Goal: Task Accomplishment & Management: Manage account settings

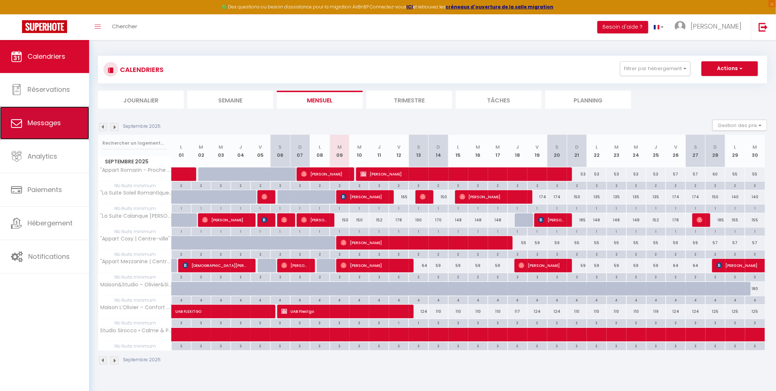
click at [57, 129] on link "Messages" at bounding box center [44, 122] width 89 height 33
select select "message"
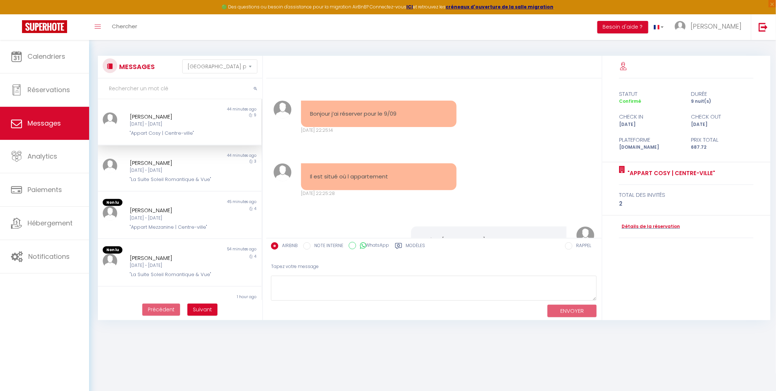
scroll to position [1057, 0]
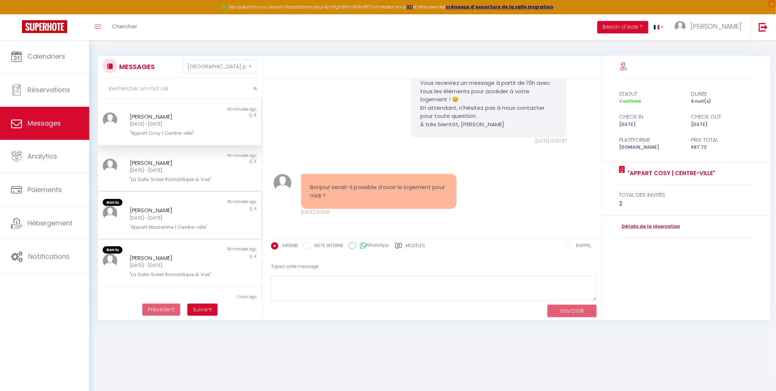
click at [162, 224] on div ""Appart Mezzanine | Centre-ville"" at bounding box center [173, 226] width 86 height 7
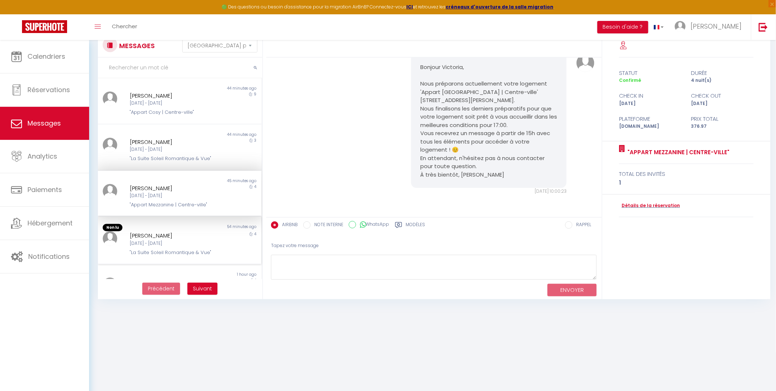
scroll to position [40, 0]
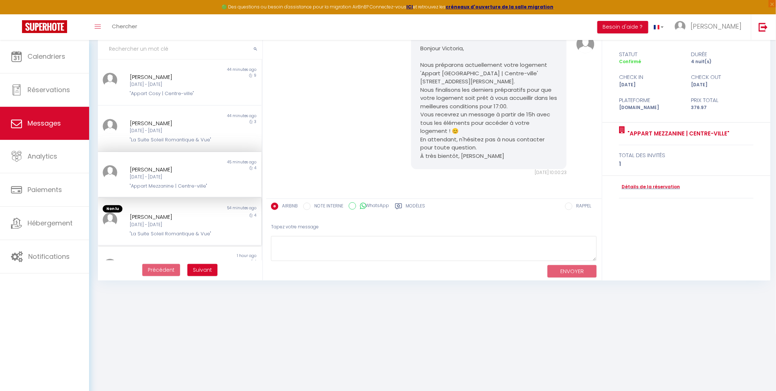
click at [165, 207] on div "Non lu" at bounding box center [139, 208] width 82 height 7
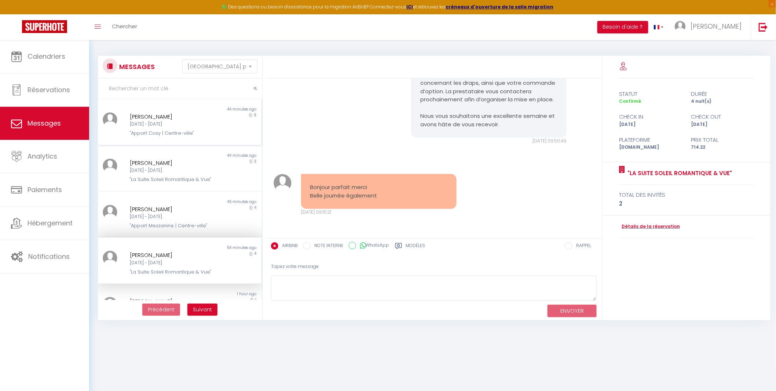
click at [179, 128] on div "[PERSON_NAME] [DATE] - [DATE] "Appart Cosy | Centre-ville"" at bounding box center [172, 124] width 95 height 25
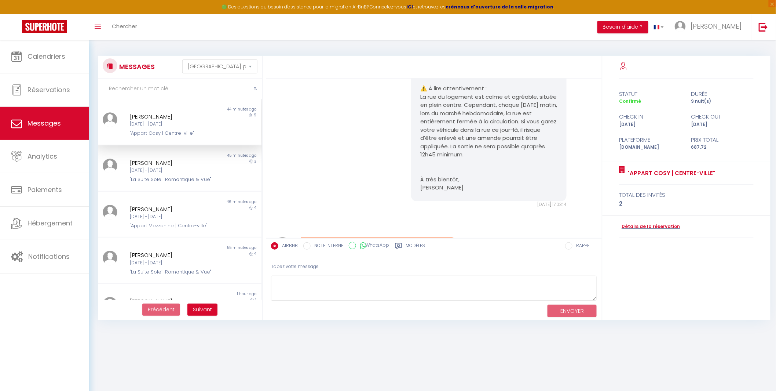
scroll to position [1057, 0]
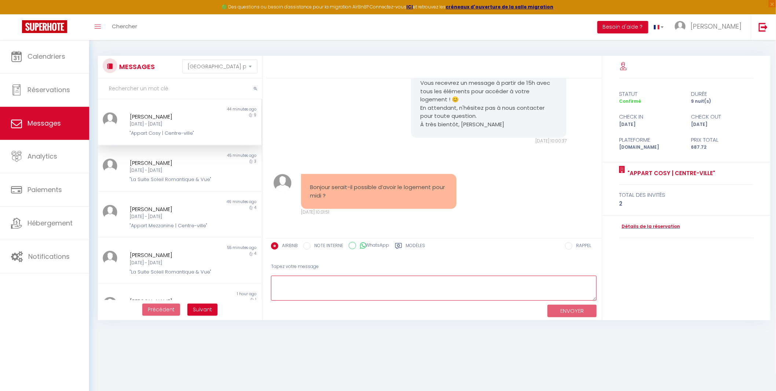
click at [332, 283] on textarea at bounding box center [434, 288] width 326 height 25
type textarea "Bonjour, je fais le point avec le prestataire pour voir les possibilités."
click at [575, 310] on button "ENVOYER" at bounding box center [572, 311] width 49 height 13
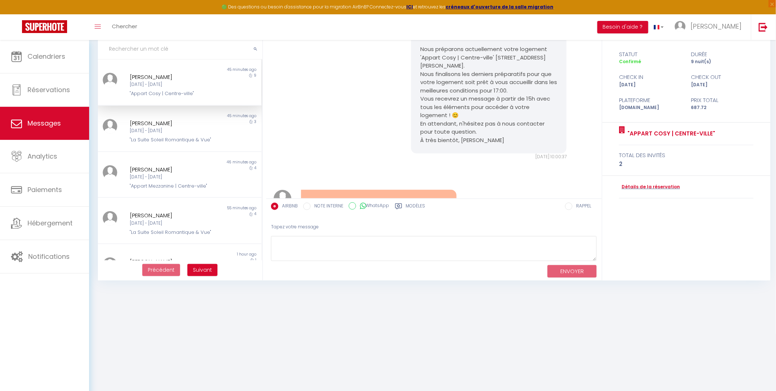
scroll to position [1128, 0]
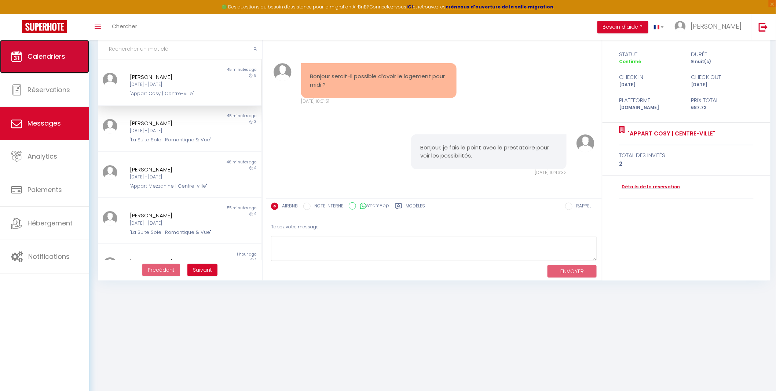
click at [37, 62] on link "Calendriers" at bounding box center [44, 56] width 89 height 33
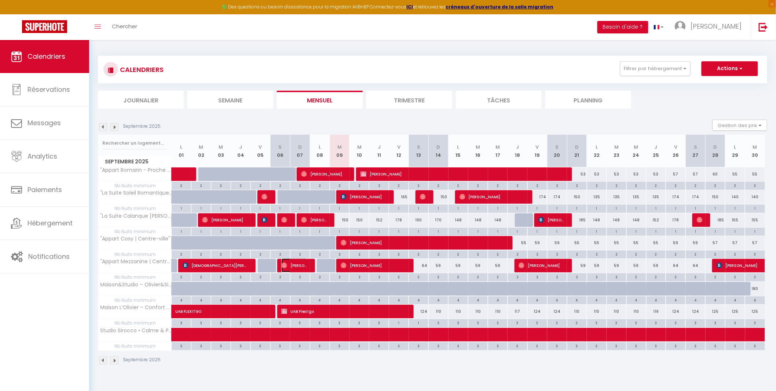
click at [300, 265] on span "[PERSON_NAME]" at bounding box center [294, 265] width 26 height 14
select select "OK"
select select "1"
select select "0"
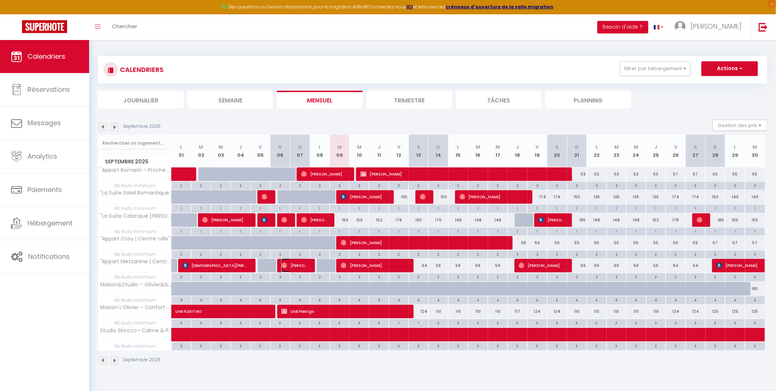
select select "1"
select select
select select "43257"
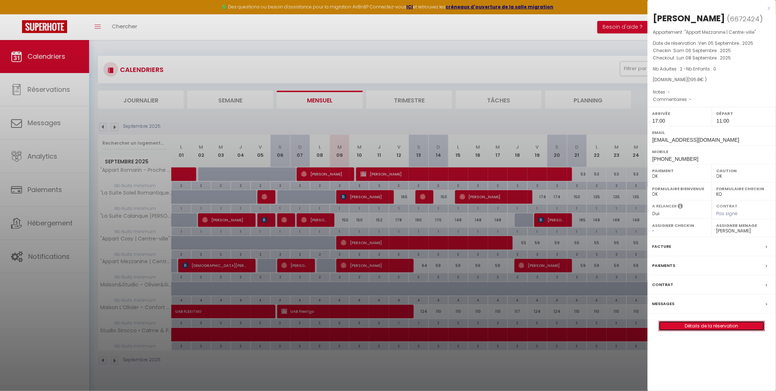
click at [724, 331] on link "Détails de la réservation" at bounding box center [712, 326] width 106 height 10
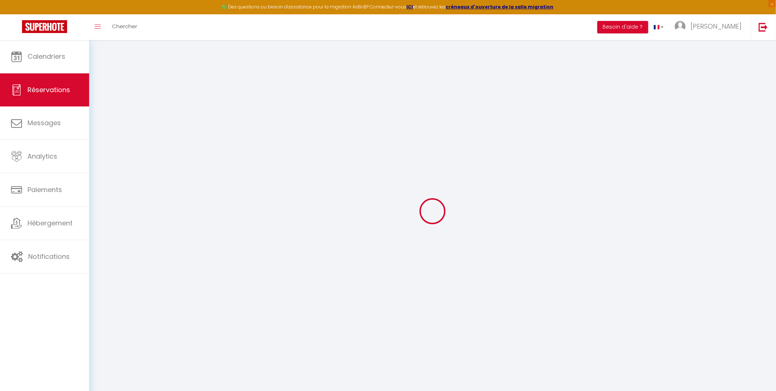
select select
checkbox input "false"
select select
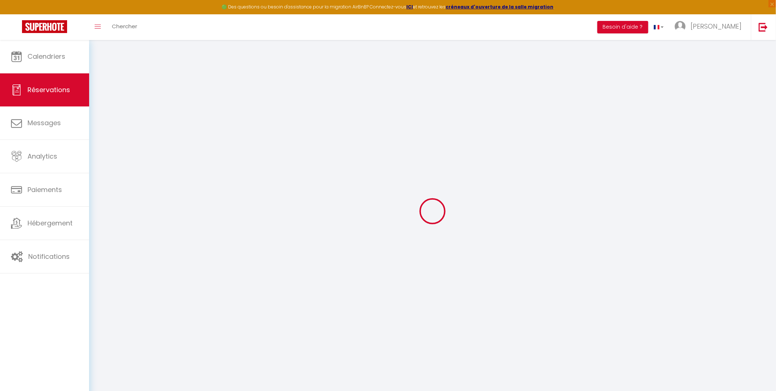
select select
checkbox input "false"
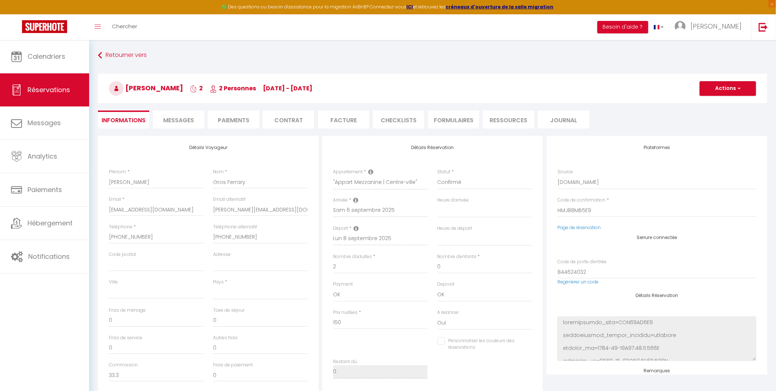
select select
type input "35"
type input "10.8"
select select
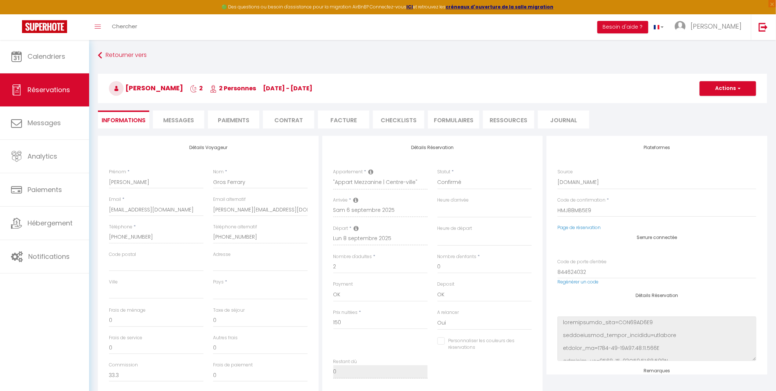
checkbox input "false"
select select
checkbox input "false"
select select "17:00"
select select "11:00"
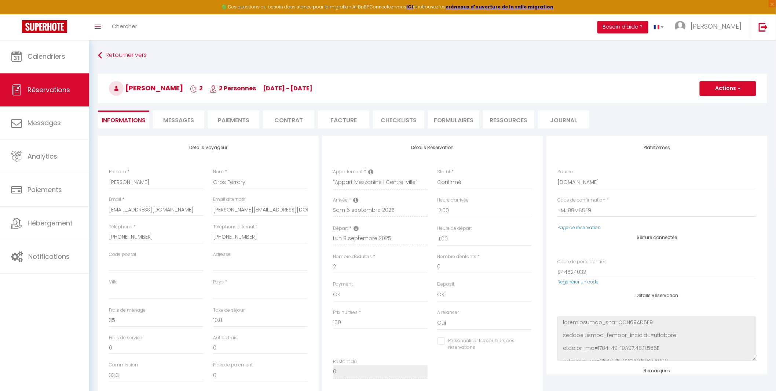
select select
checkbox input "false"
click at [187, 115] on li "Messages" at bounding box center [178, 119] width 51 height 18
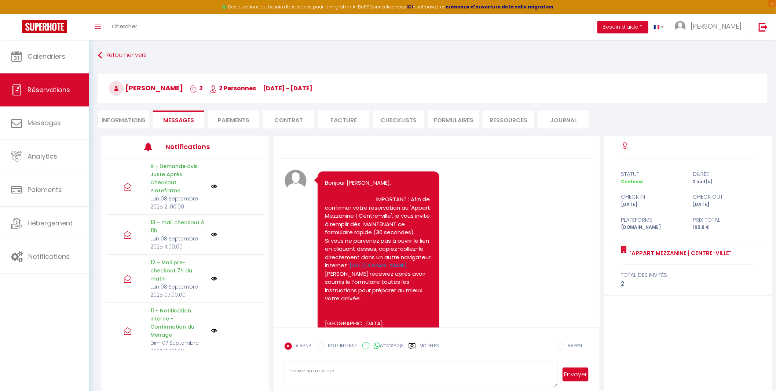
click at [396, 117] on li "CHECKLISTS" at bounding box center [398, 119] width 51 height 18
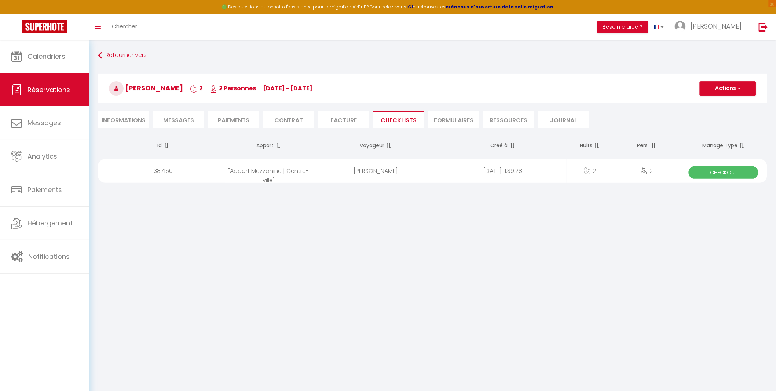
click at [723, 169] on span "Checkout" at bounding box center [724, 172] width 70 height 12
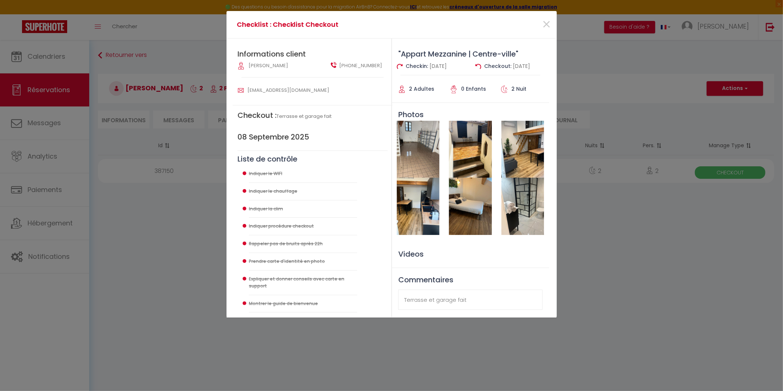
click at [417, 160] on img at bounding box center [418, 149] width 43 height 57
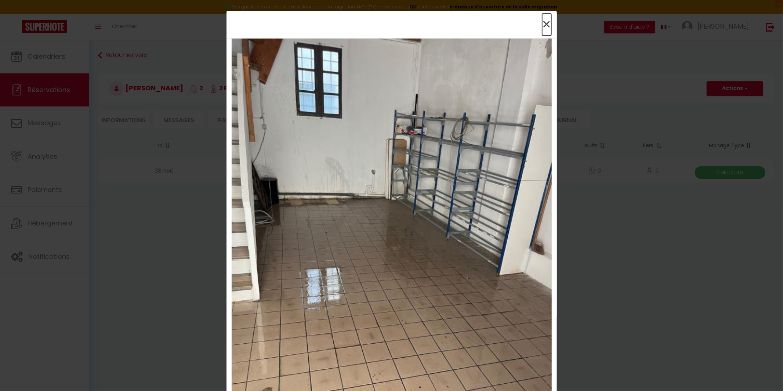
click at [544, 21] on span "×" at bounding box center [546, 25] width 9 height 22
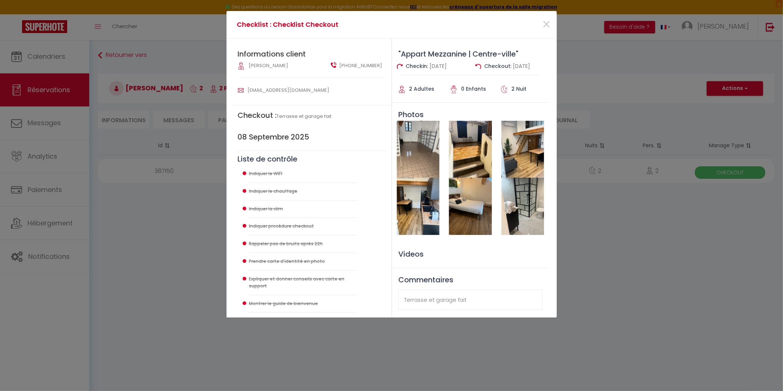
click at [482, 155] on img at bounding box center [470, 149] width 43 height 57
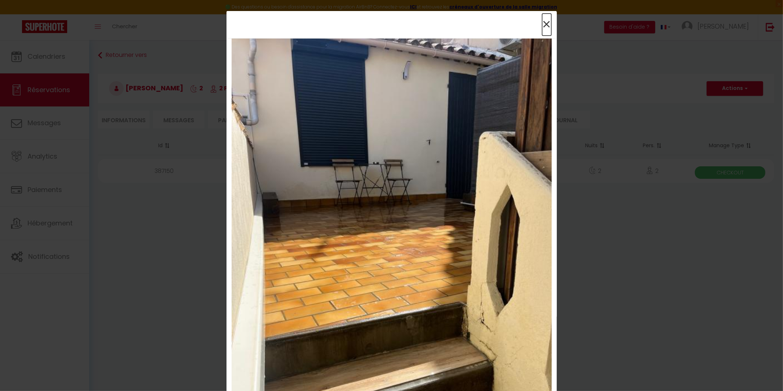
click at [542, 25] on span "×" at bounding box center [546, 25] width 9 height 22
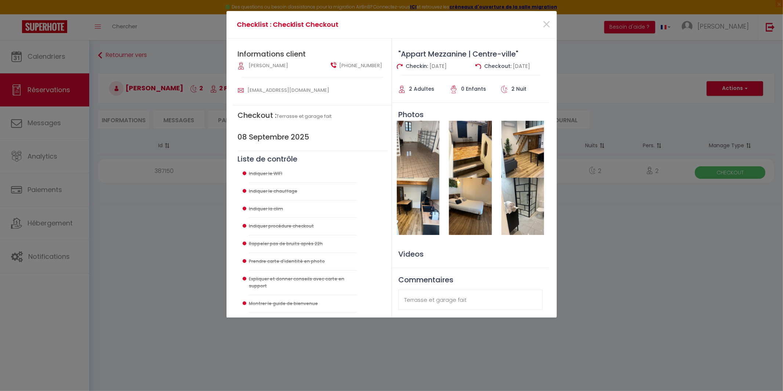
click at [516, 157] on img at bounding box center [522, 149] width 43 height 57
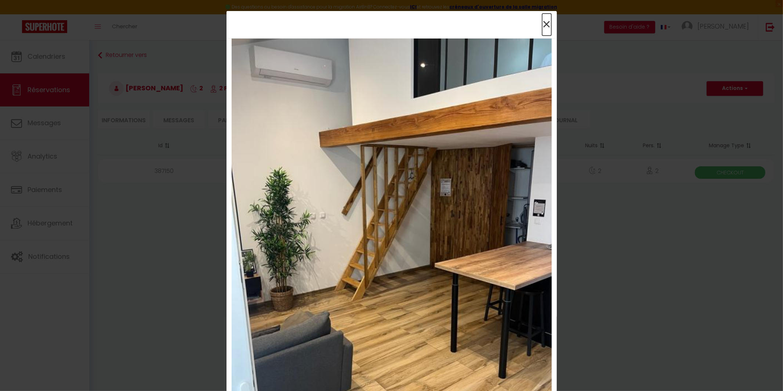
click at [542, 24] on span "×" at bounding box center [546, 25] width 9 height 22
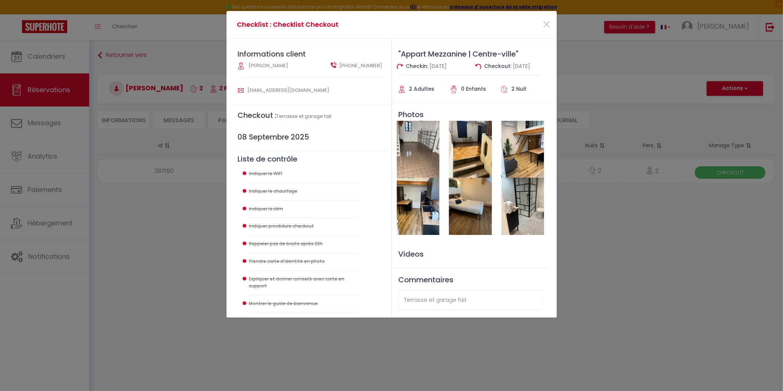
click at [410, 198] on img at bounding box center [418, 206] width 43 height 57
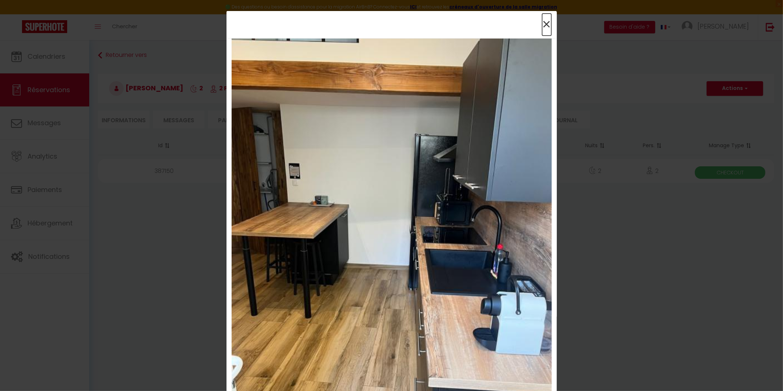
click at [542, 23] on span "×" at bounding box center [546, 25] width 9 height 22
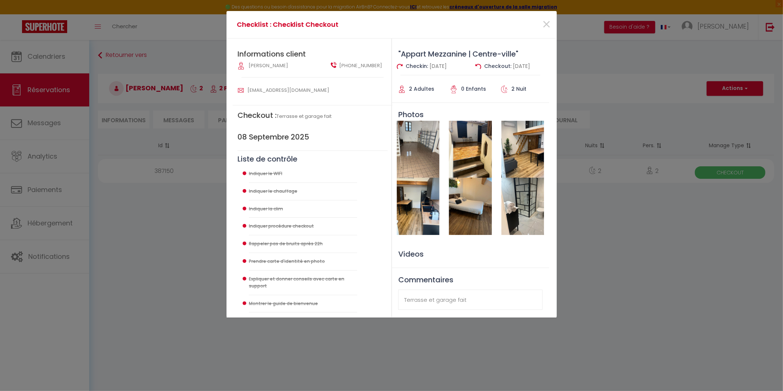
click at [466, 211] on img at bounding box center [470, 206] width 43 height 57
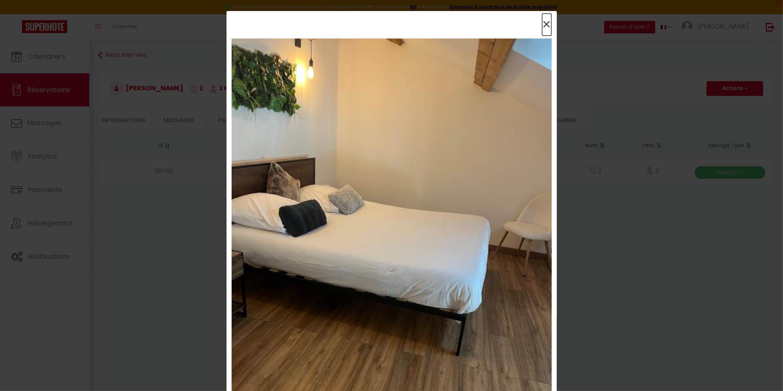
click at [544, 22] on span "×" at bounding box center [546, 25] width 9 height 22
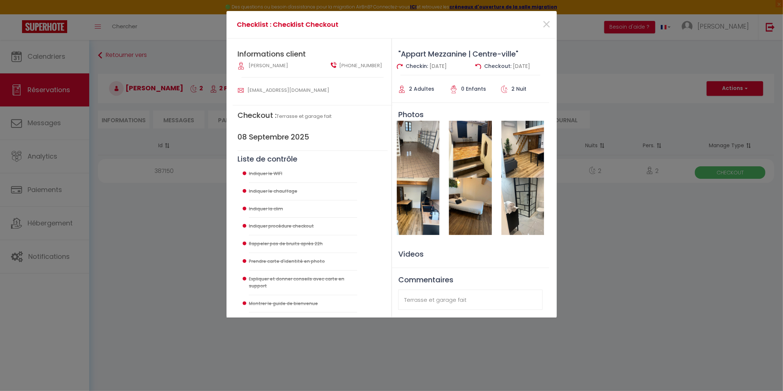
click at [478, 216] on img at bounding box center [470, 206] width 43 height 57
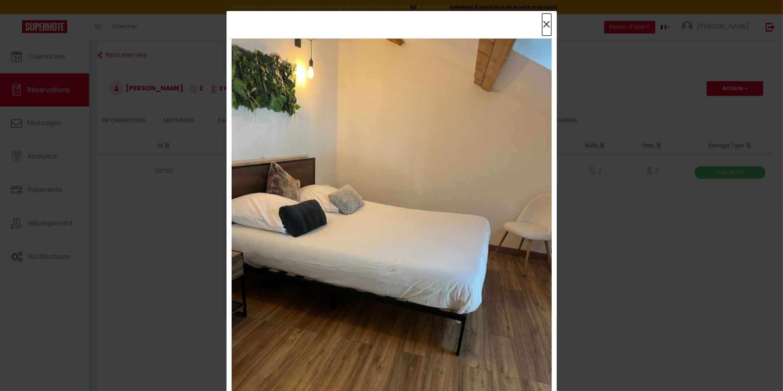
click at [543, 20] on span "×" at bounding box center [546, 25] width 9 height 22
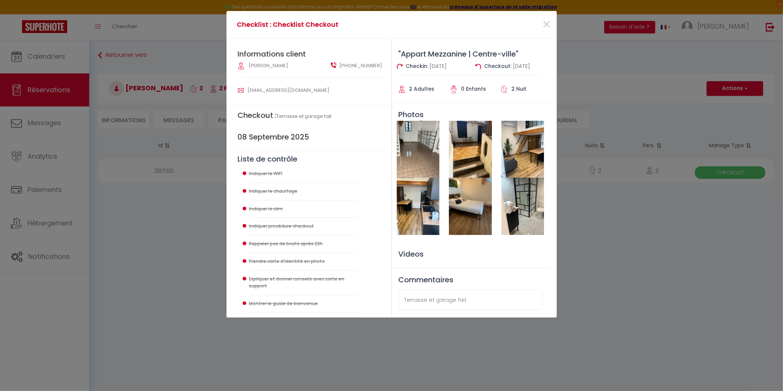
click at [518, 207] on img at bounding box center [522, 206] width 43 height 57
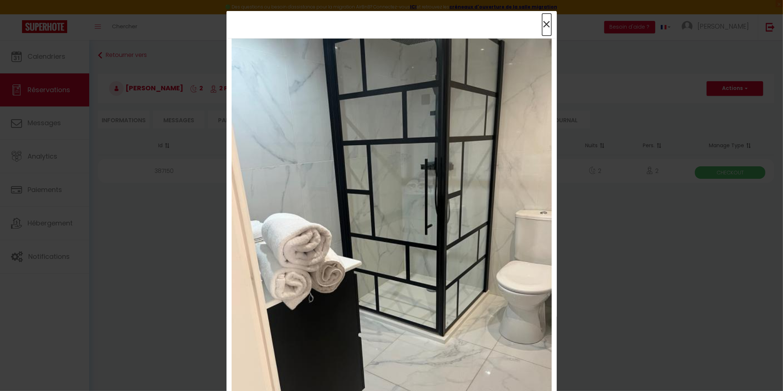
click at [543, 22] on span "×" at bounding box center [546, 25] width 9 height 22
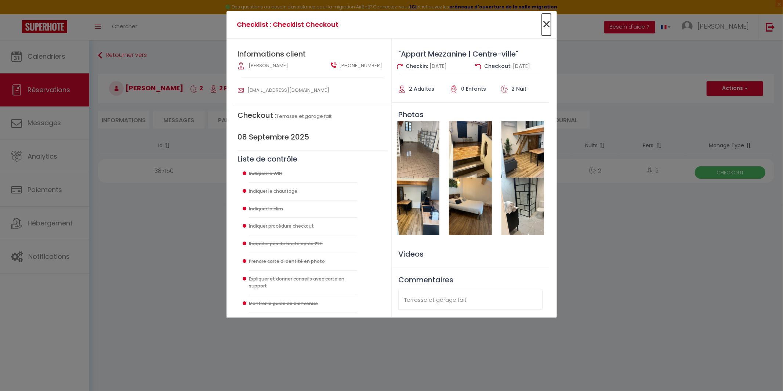
click at [545, 26] on span "×" at bounding box center [546, 25] width 9 height 22
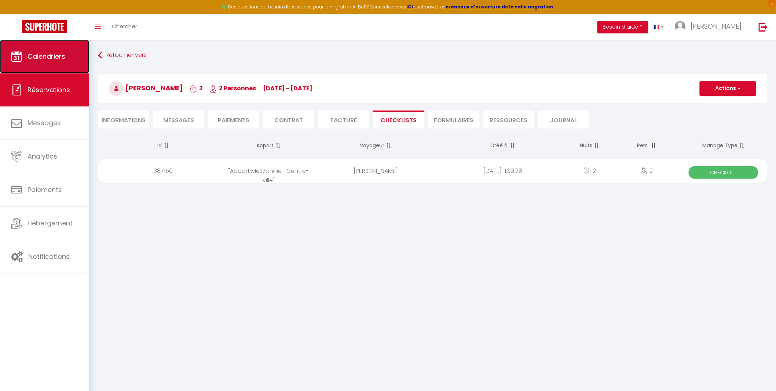
click at [37, 57] on span "Calendriers" at bounding box center [47, 56] width 38 height 9
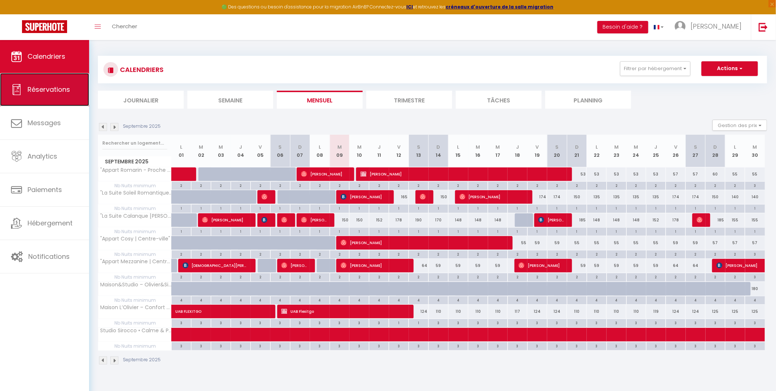
click at [32, 92] on span "Réservations" at bounding box center [49, 89] width 43 height 9
select select "not_cancelled"
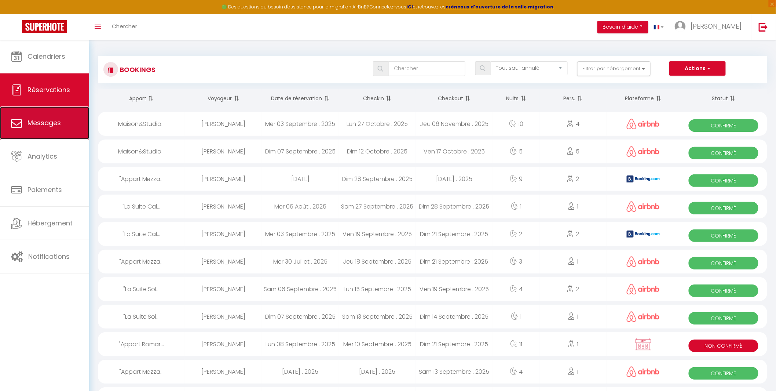
click at [49, 130] on link "Messages" at bounding box center [44, 122] width 89 height 33
select select "message"
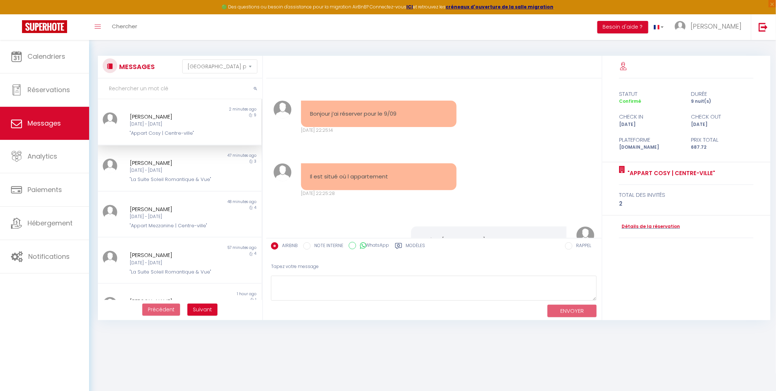
scroll to position [1128, 0]
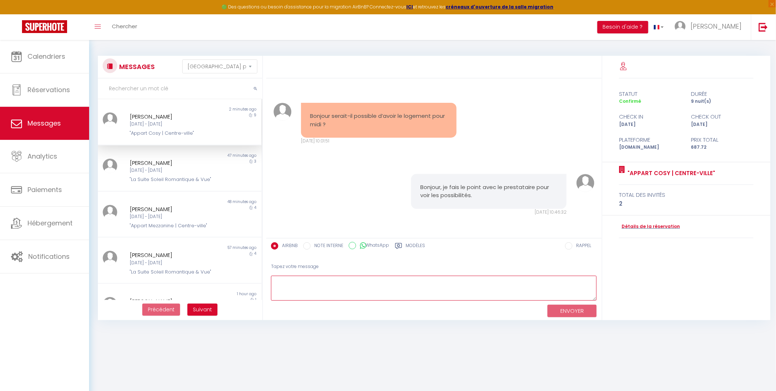
click at [382, 285] on textarea at bounding box center [434, 288] width 326 height 25
click at [657, 225] on link "Détails de la réservation" at bounding box center [649, 226] width 61 height 7
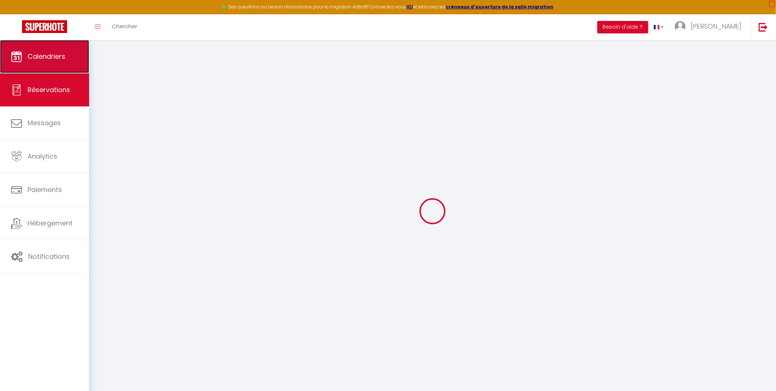
click at [41, 57] on span "Calendriers" at bounding box center [47, 56] width 38 height 9
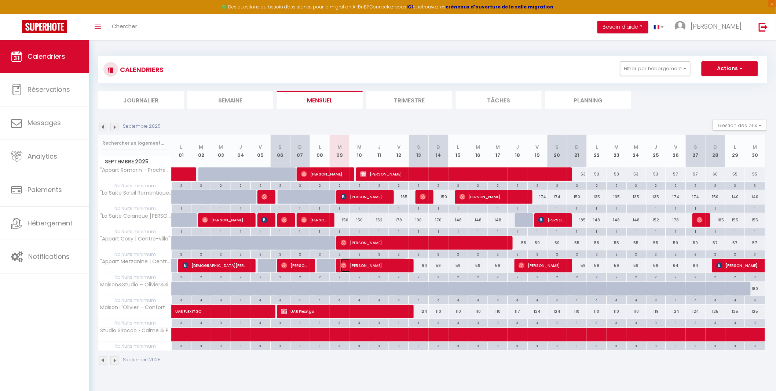
click at [355, 265] on span "[PERSON_NAME]" at bounding box center [374, 265] width 66 height 14
select select "OK"
select select "1"
select select "0"
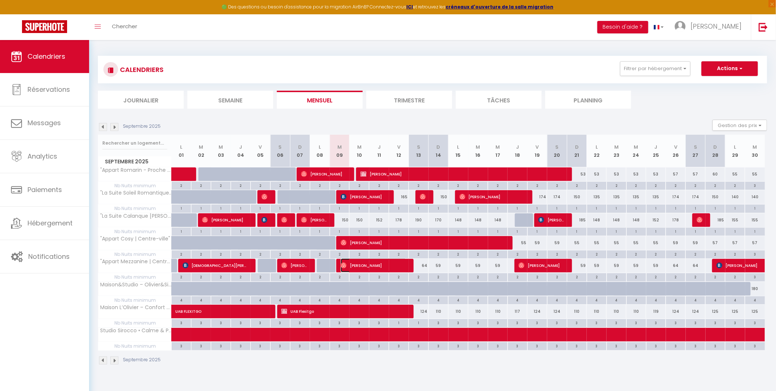
select select "1"
select select
select select "43257"
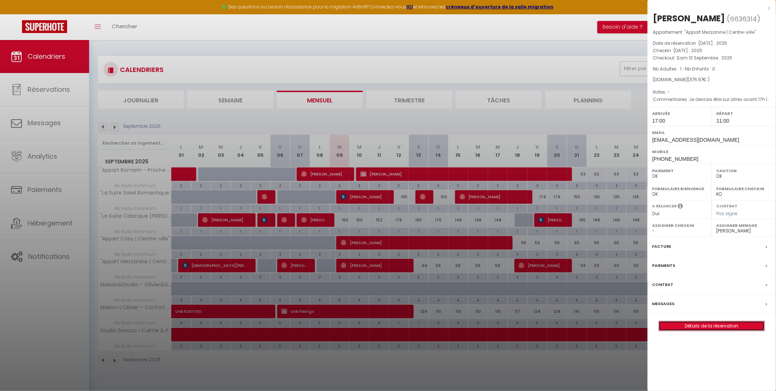
click at [692, 327] on link "Détails de la réservation" at bounding box center [712, 326] width 106 height 10
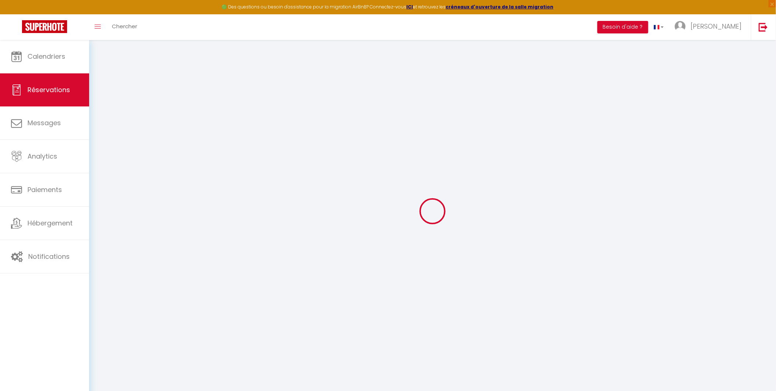
select select
checkbox input "false"
type textarea "Je devrais être sur istres avant 17h le [DATE], je peux récupérer les clés aprè…"
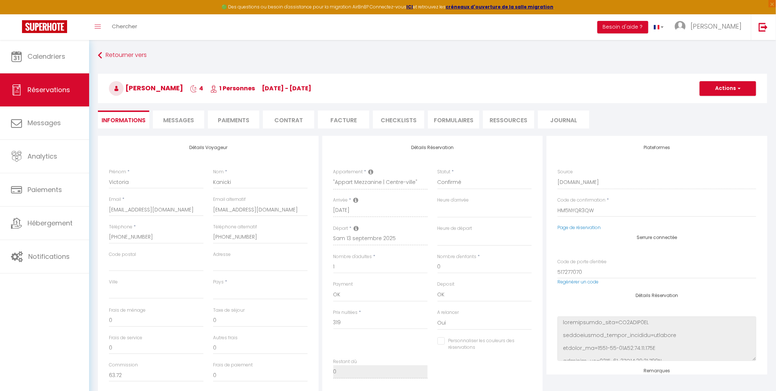
select select
type input "35"
type input "22.97"
select select
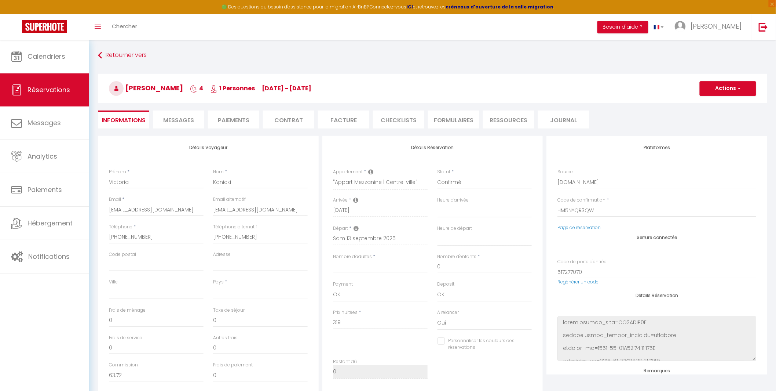
checkbox input "false"
select select
checkbox input "false"
select select "17:00"
select select "11:00"
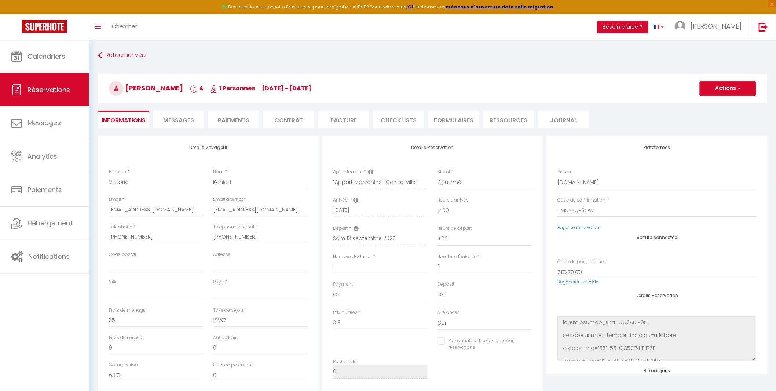
click at [178, 119] on span "Messages" at bounding box center [178, 120] width 31 height 8
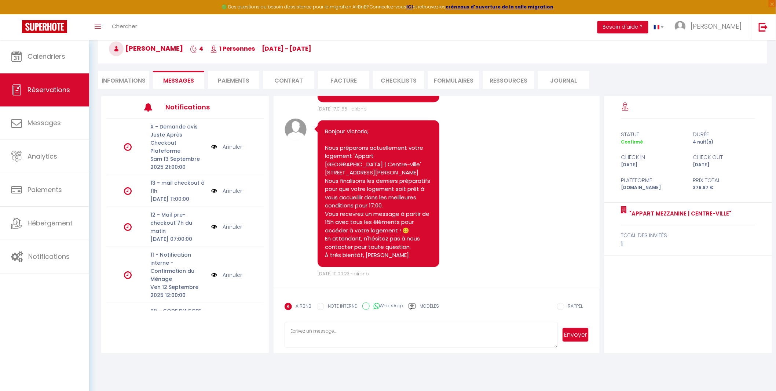
scroll to position [609, 0]
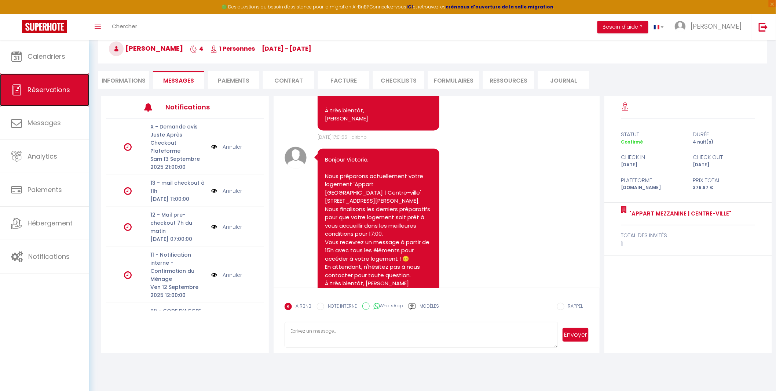
click at [40, 93] on span "Réservations" at bounding box center [49, 89] width 43 height 9
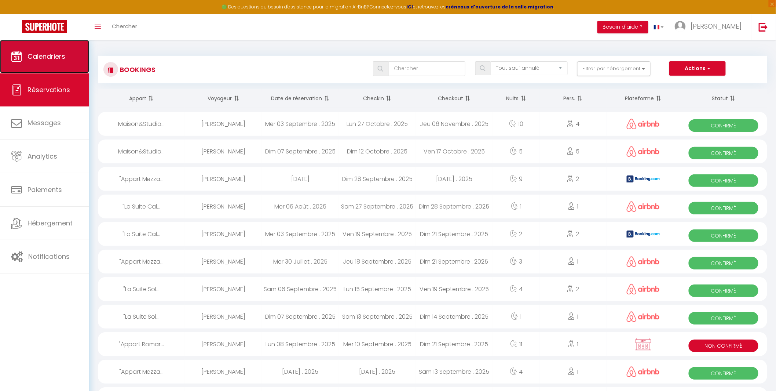
click at [45, 60] on span "Calendriers" at bounding box center [47, 56] width 38 height 9
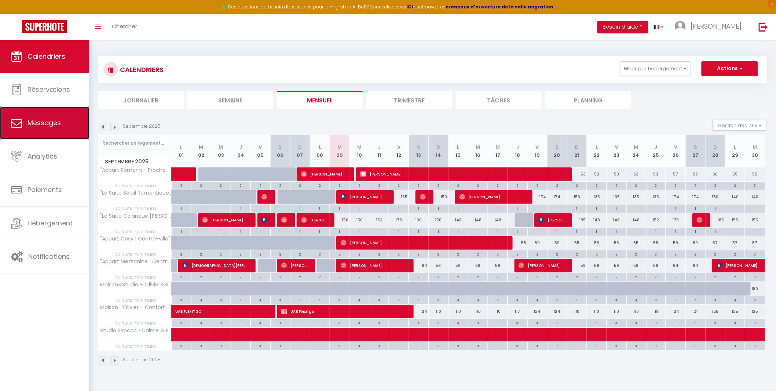
click at [37, 116] on link "Messages" at bounding box center [44, 122] width 89 height 33
select select "message"
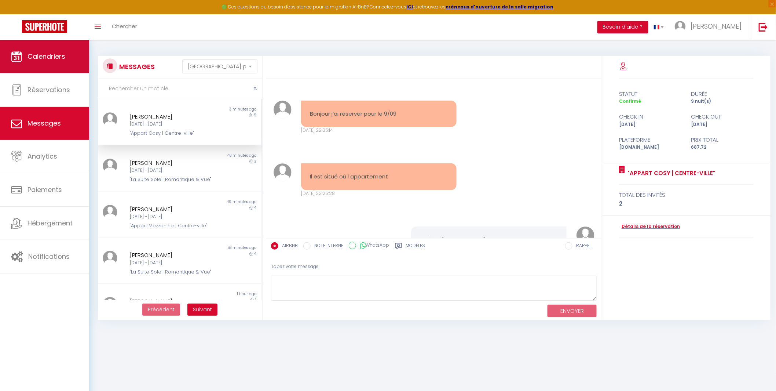
scroll to position [1128, 0]
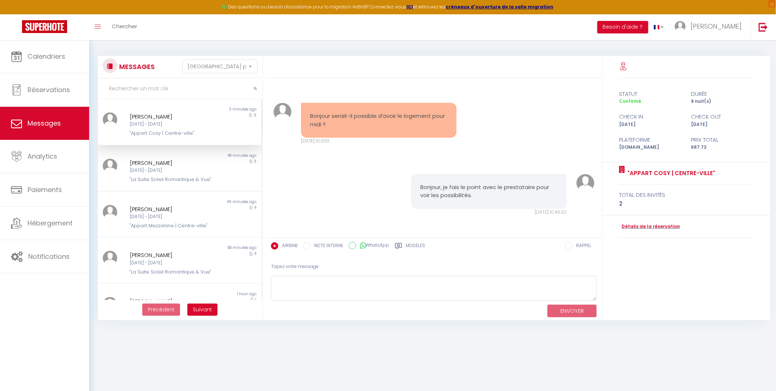
click at [171, 124] on div "[DATE] - [DATE]" at bounding box center [173, 124] width 86 height 7
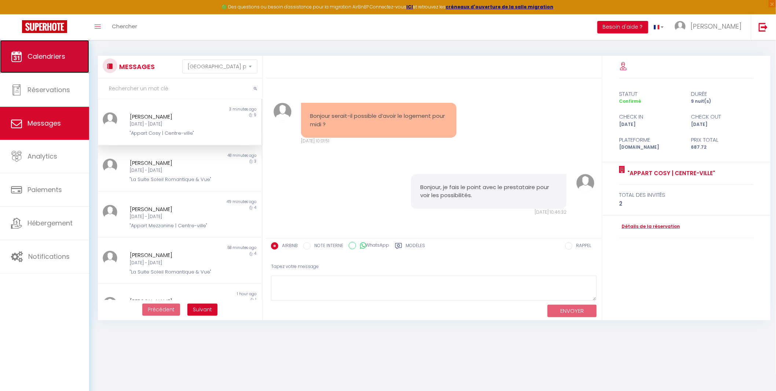
click at [57, 56] on span "Calendriers" at bounding box center [47, 56] width 38 height 9
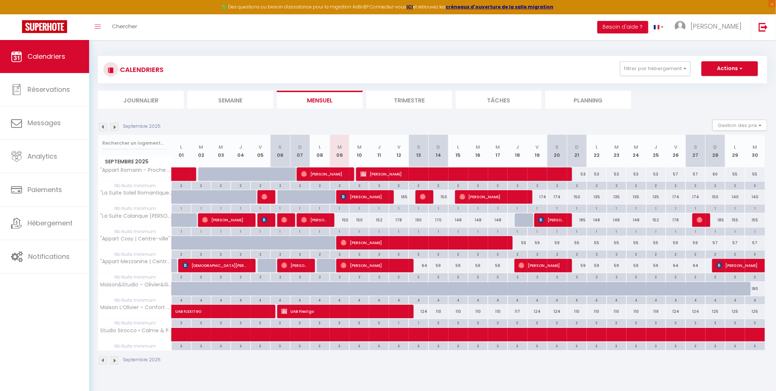
click at [101, 361] on img at bounding box center [103, 360] width 8 height 8
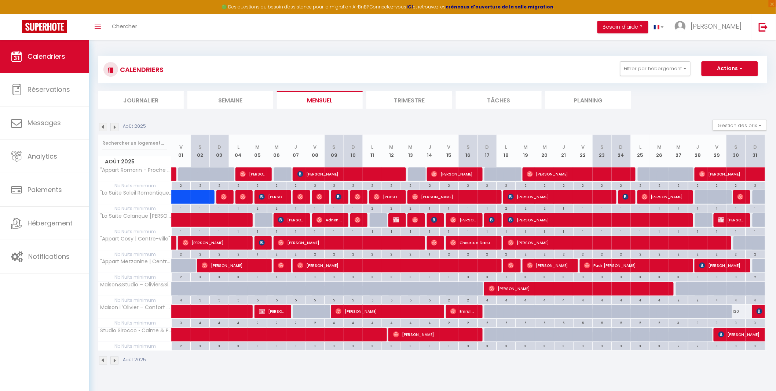
click at [114, 361] on img at bounding box center [114, 360] width 8 height 8
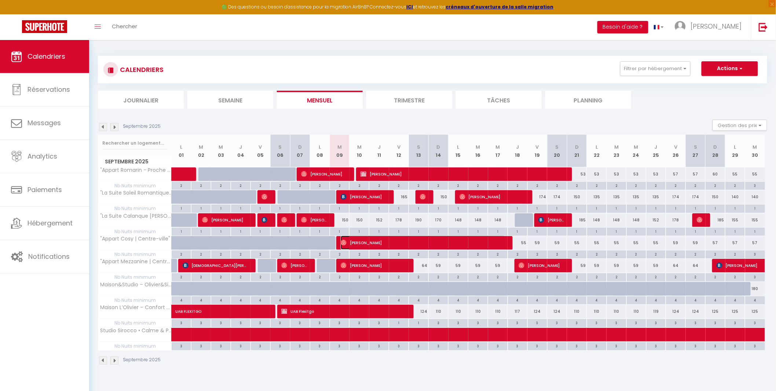
click at [369, 243] on span "[PERSON_NAME]" at bounding box center [423, 243] width 165 height 14
select select "OK"
select select "1"
select select "0"
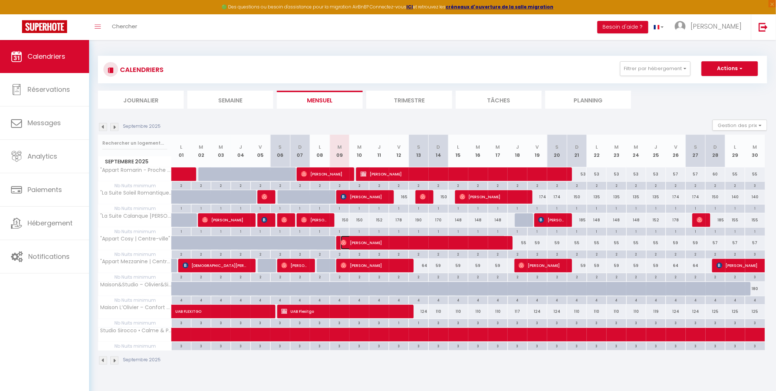
select select "1"
select select
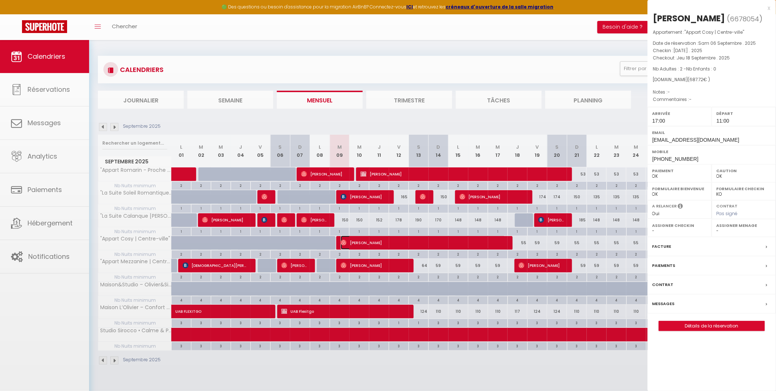
select select "43257"
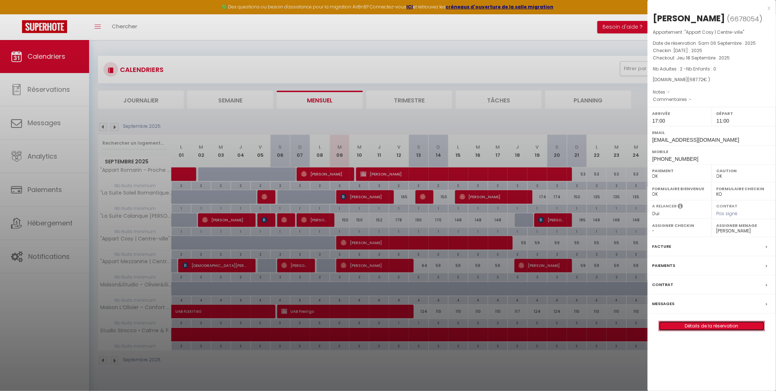
click at [709, 326] on link "Détails de la réservation" at bounding box center [712, 326] width 106 height 10
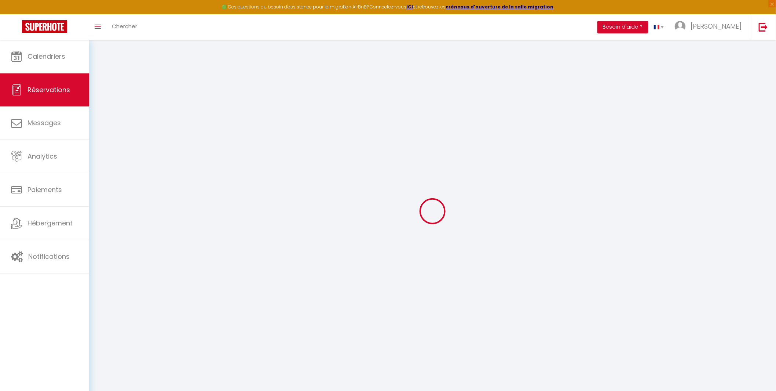
select select
checkbox input "false"
select select
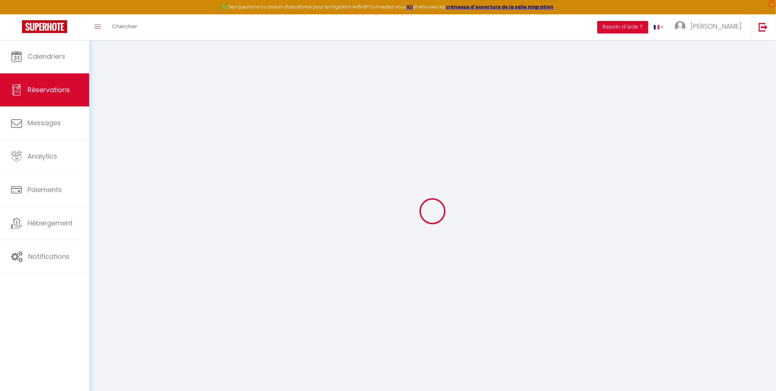
select select
checkbox input "false"
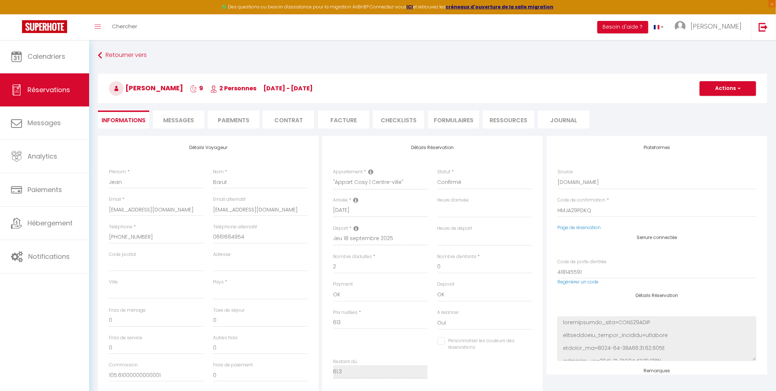
select select
type input "35"
type input "39.72"
select select
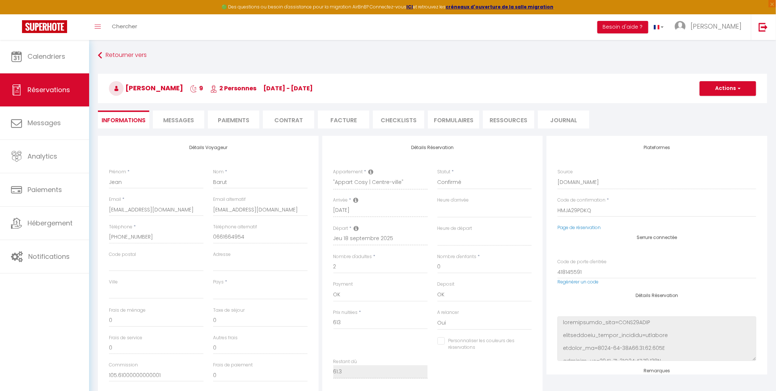
checkbox input "false"
select select
checkbox input "false"
select select "17:00"
select select "11:00"
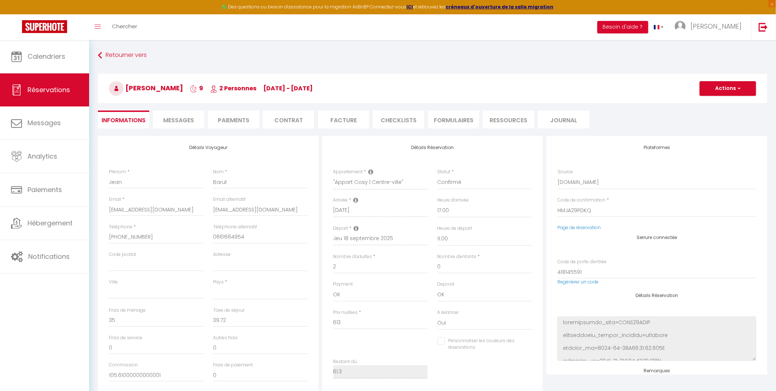
click at [182, 117] on span "Messages" at bounding box center [178, 120] width 31 height 8
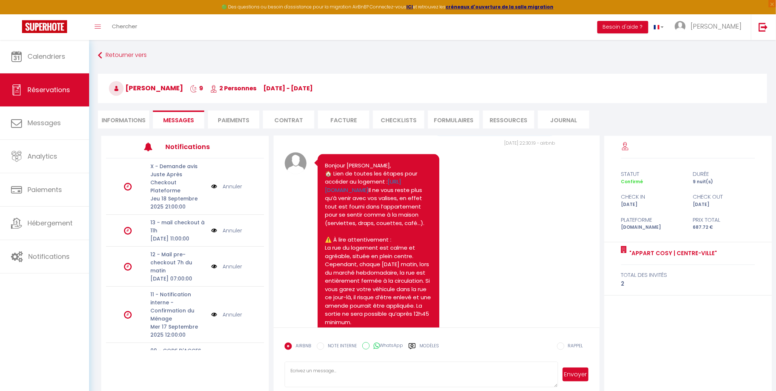
scroll to position [1004, 0]
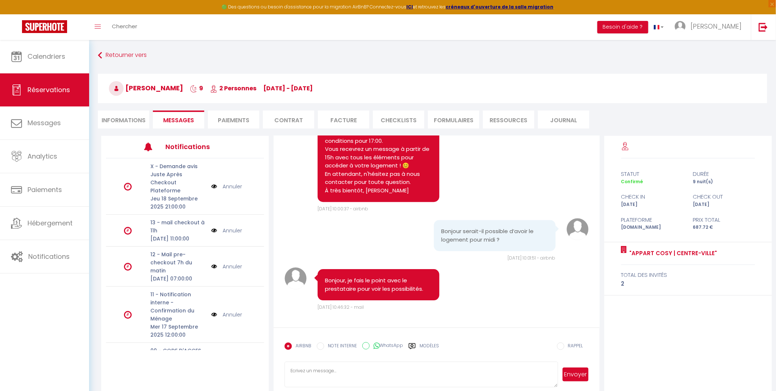
click at [419, 346] on div "Modèles" at bounding box center [424, 349] width 30 height 15
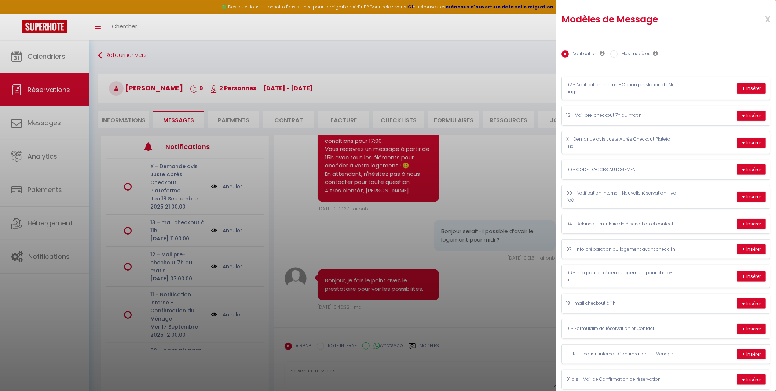
click at [472, 292] on div at bounding box center [388, 195] width 776 height 391
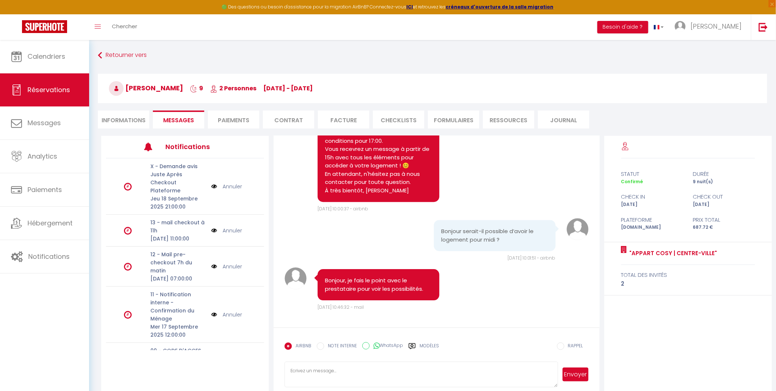
click at [125, 119] on li "Informations" at bounding box center [123, 119] width 51 height 18
select select
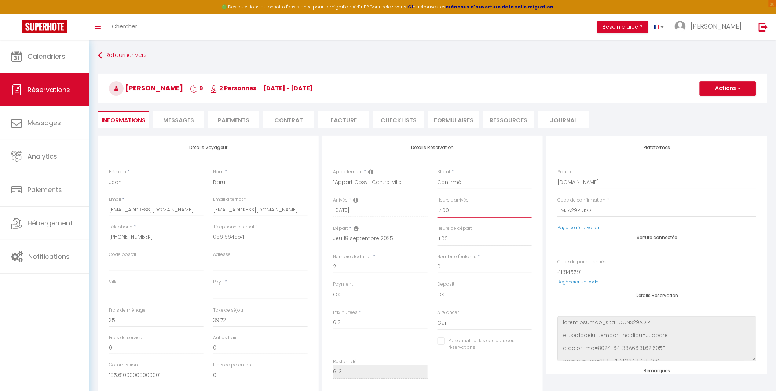
click at [452, 212] on select "00:00 00:30 01:00 01:30 02:00 02:30 03:00 03:30 04:00 04:30 05:00 05:30 06:00 0…" at bounding box center [485, 211] width 95 height 14
select select "11:30"
click at [438, 204] on select "00:00 00:30 01:00 01:30 02:00 02:30 03:00 03:30 04:00 04:30 05:00 05:30 06:00 0…" at bounding box center [485, 211] width 95 height 14
select select
checkbox input "false"
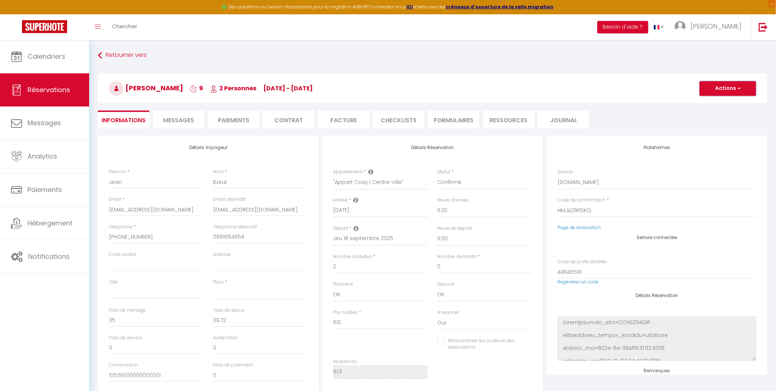
click at [719, 87] on button "Actions" at bounding box center [728, 88] width 56 height 15
click at [710, 105] on link "Enregistrer" at bounding box center [721, 105] width 58 height 10
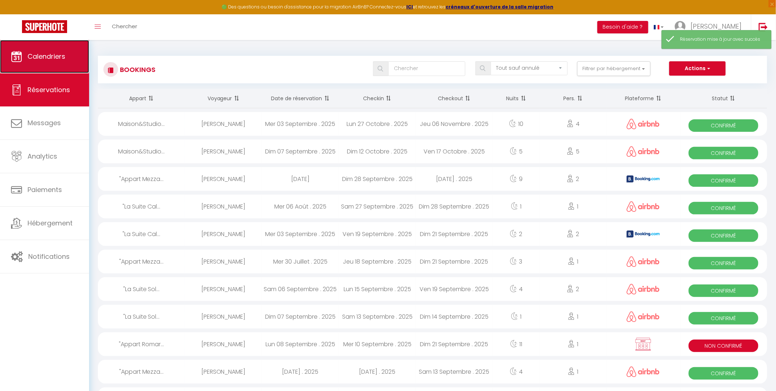
click at [47, 59] on span "Calendriers" at bounding box center [47, 56] width 38 height 9
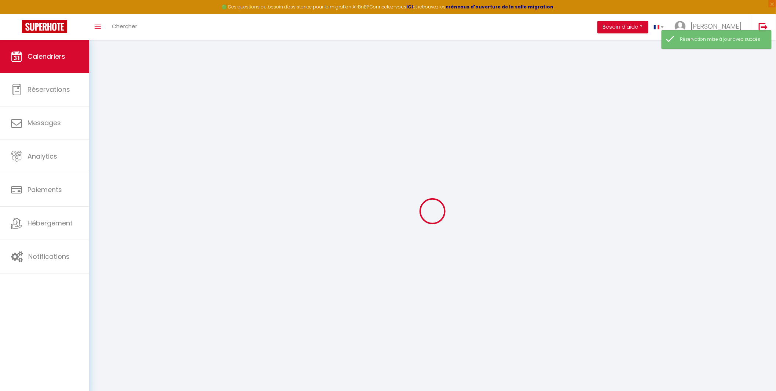
select select
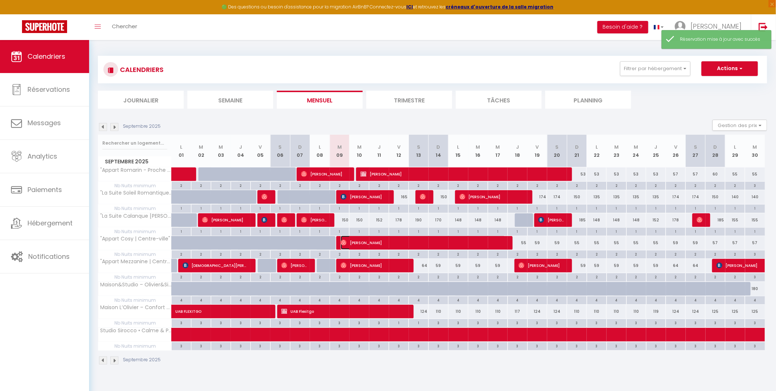
click at [373, 244] on span "[PERSON_NAME]" at bounding box center [423, 243] width 165 height 14
select select "OK"
select select "1"
select select "0"
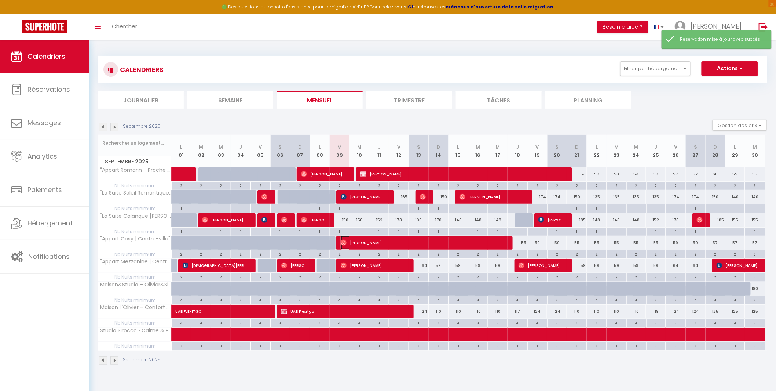
select select "1"
select select
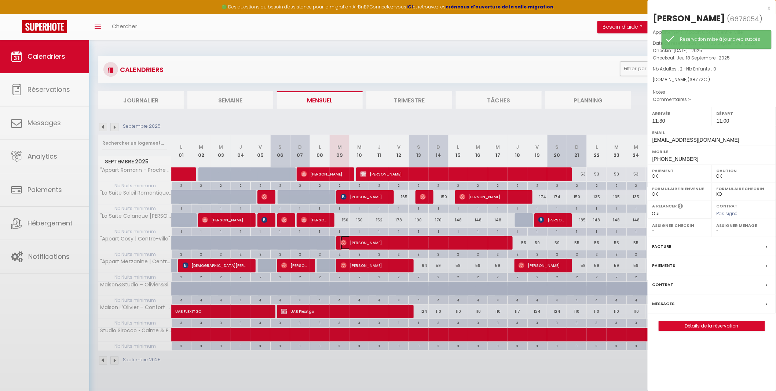
select select "43257"
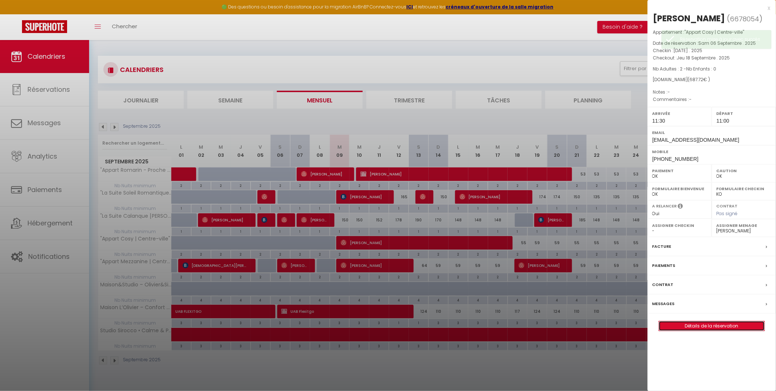
click at [706, 328] on link "Détails de la réservation" at bounding box center [712, 326] width 106 height 10
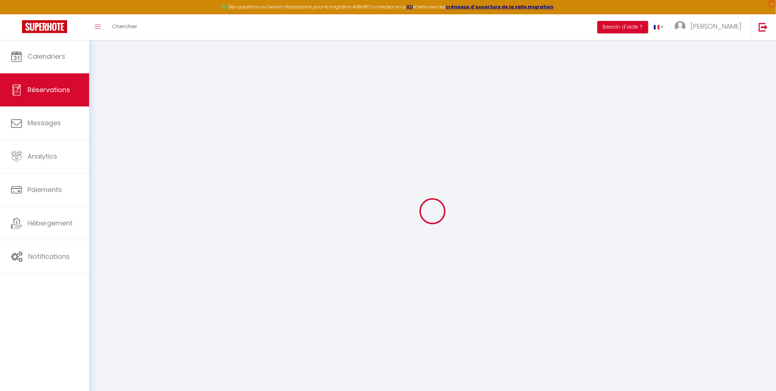
type input "Jean"
type input "Barut"
type input "[EMAIL_ADDRESS][DOMAIN_NAME]"
type input "[PHONE_NUMBER]"
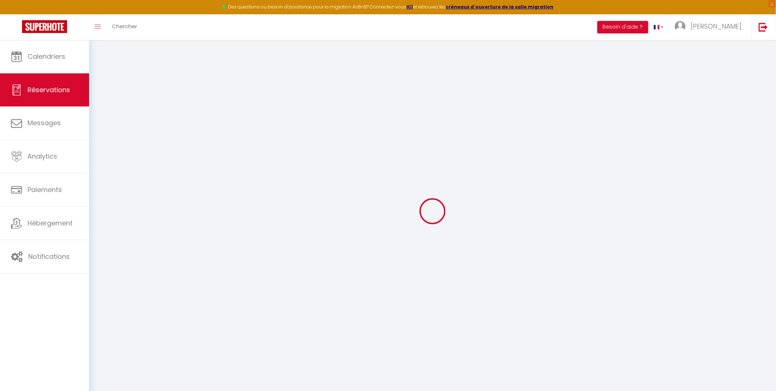
type input "0661664954"
select select
type input "105.61000000000001"
select select "62325"
select select "1"
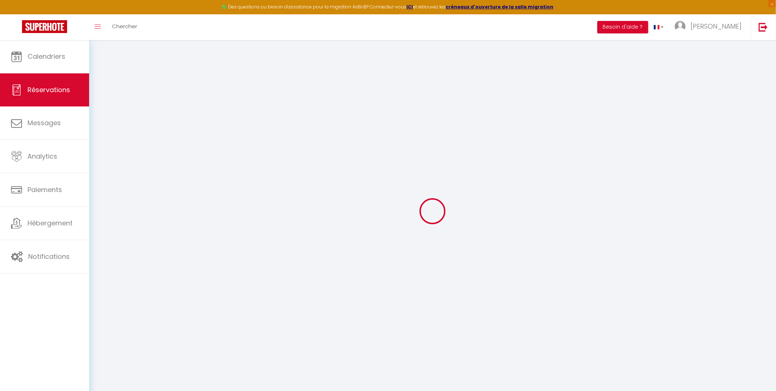
select select
type input "2"
select select "12"
select select
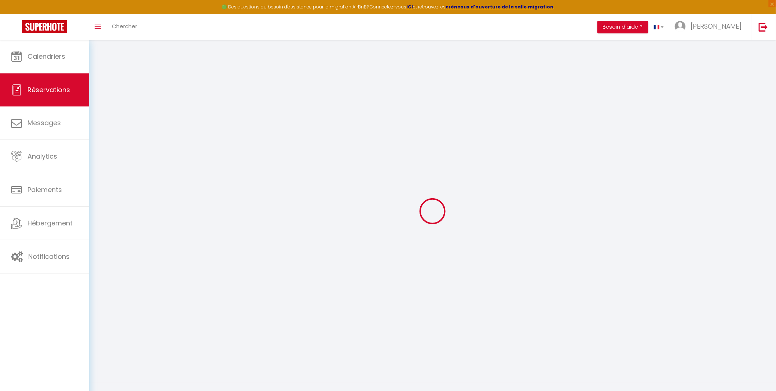
type input "613"
checkbox input "false"
type input "61.3"
select select "1"
type input "35"
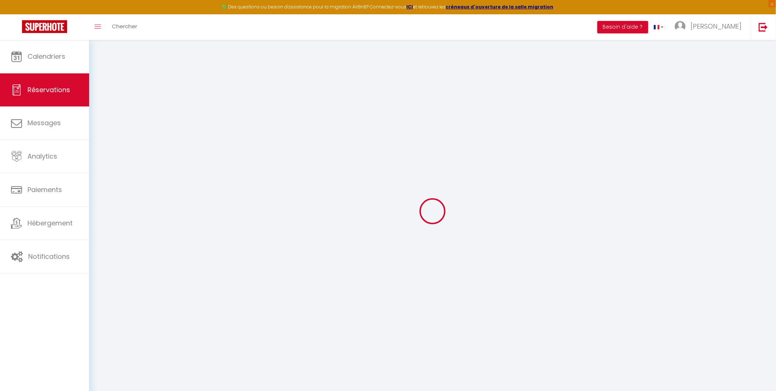
type input "0"
select select
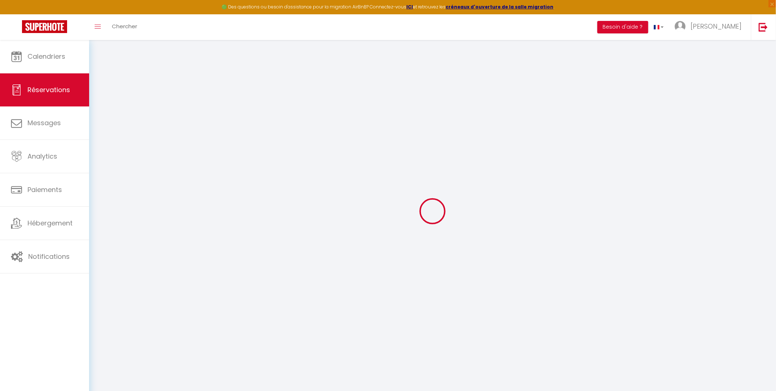
select select "15"
checkbox input "false"
select select
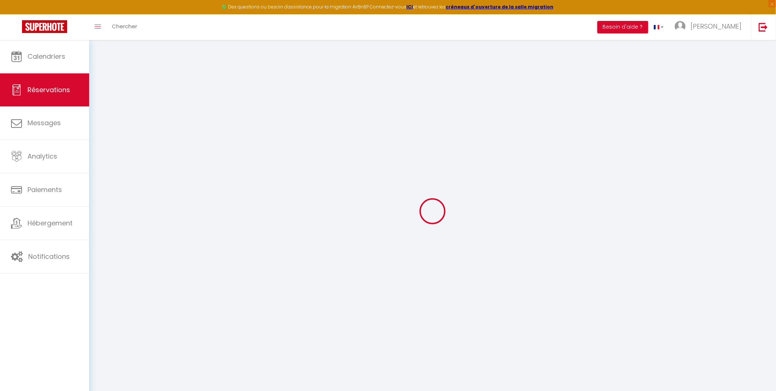
checkbox input "false"
select select
checkbox input "false"
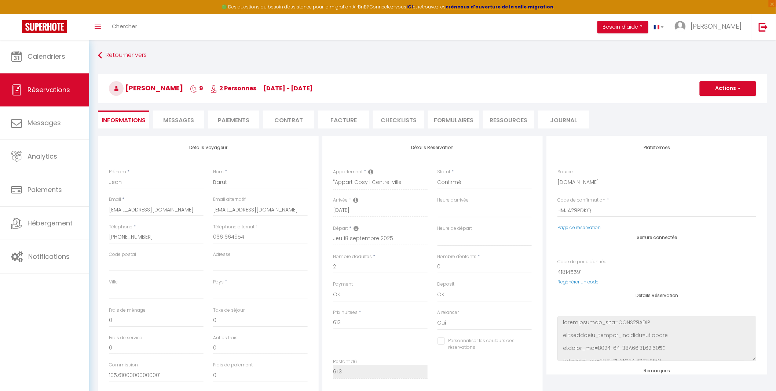
select select
type input "35"
type input "39.72"
select select
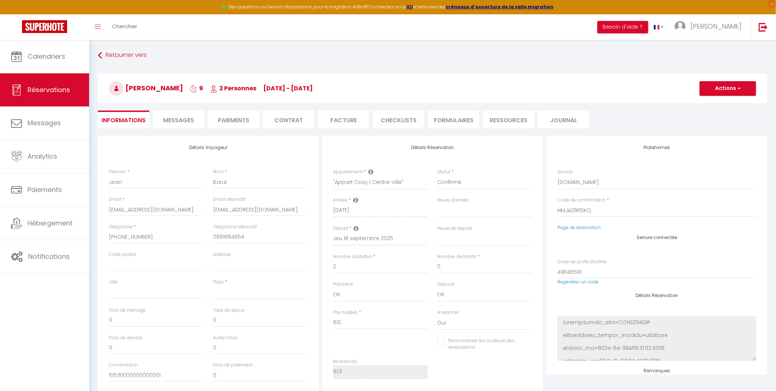
checkbox input "false"
select select
checkbox input "false"
select select "11:30"
select select "11:00"
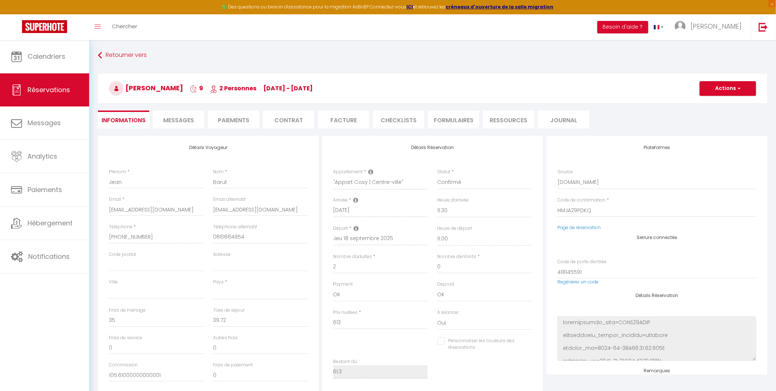
click at [182, 122] on span "Messages" at bounding box center [178, 120] width 31 height 8
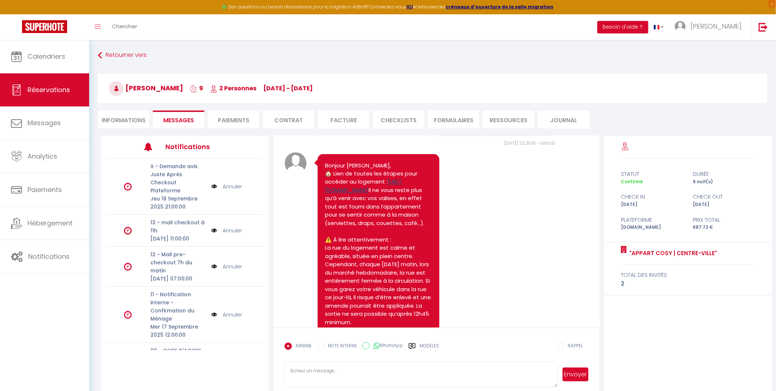
scroll to position [1004, 0]
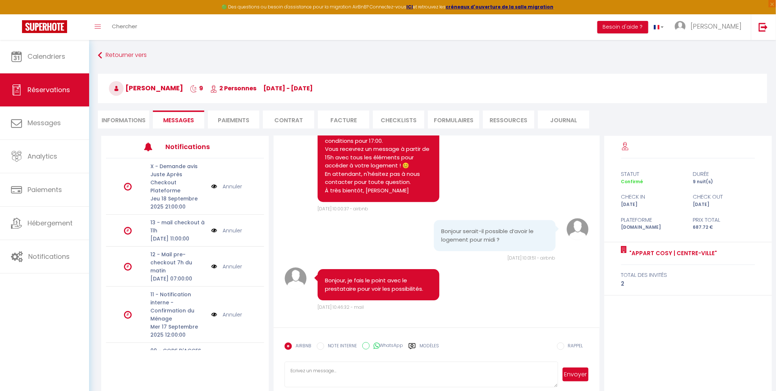
click at [116, 119] on li "Informations" at bounding box center [123, 119] width 51 height 18
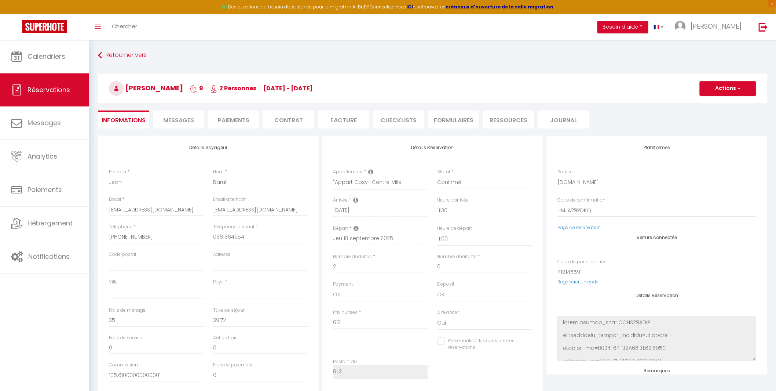
click at [175, 120] on span "Messages" at bounding box center [178, 120] width 31 height 8
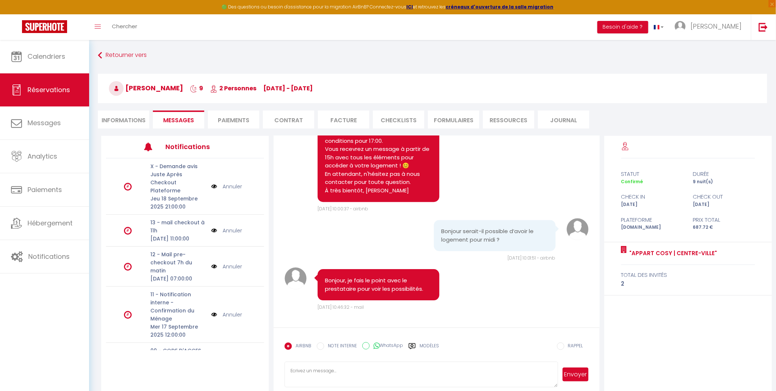
click at [128, 117] on li "Informations" at bounding box center [123, 119] width 51 height 18
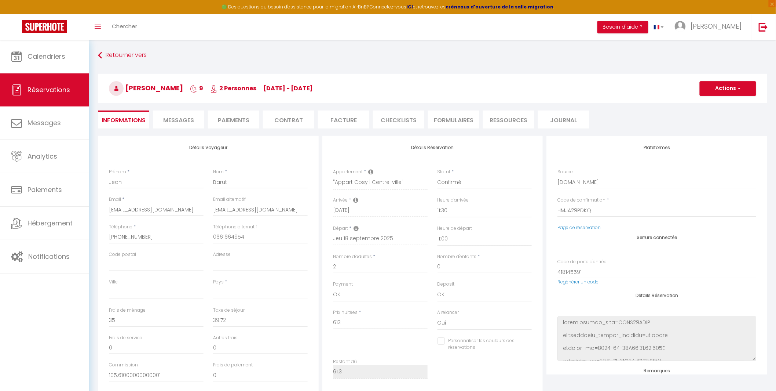
select select
checkbox input "false"
click at [181, 120] on span "Messages" at bounding box center [178, 120] width 31 height 8
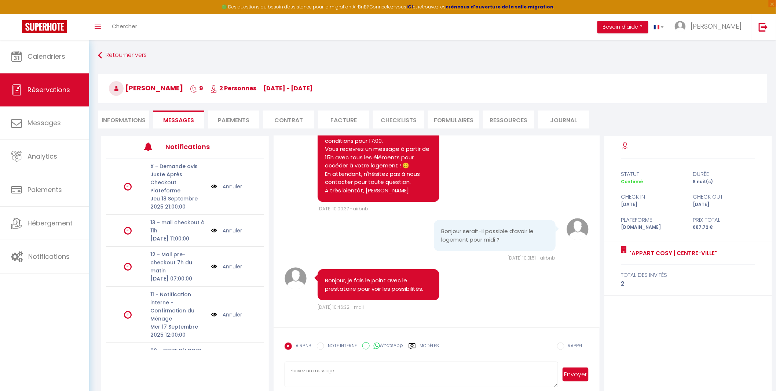
click at [427, 343] on label "Modèles" at bounding box center [429, 348] width 19 height 13
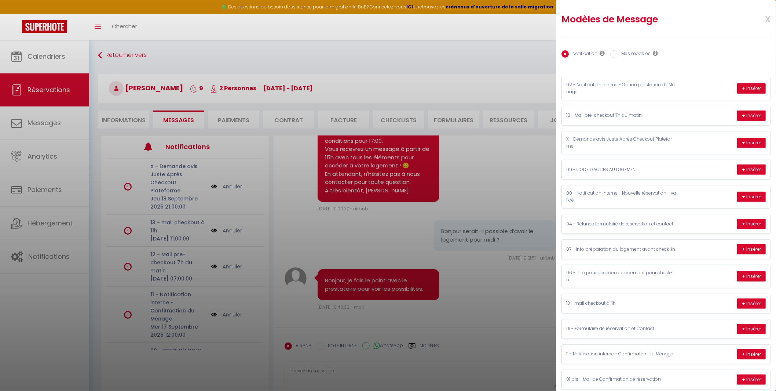
click at [634, 53] on label "Mes modèles" at bounding box center [634, 54] width 33 height 8
click at [618, 53] on input "Mes modèles" at bounding box center [613, 53] width 7 height 7
radio input "true"
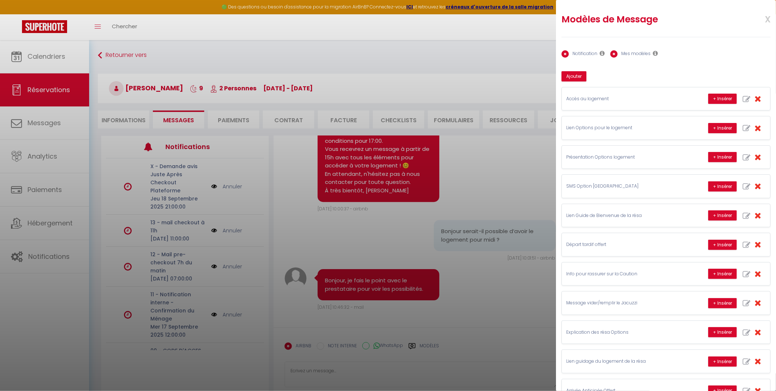
radio input "false"
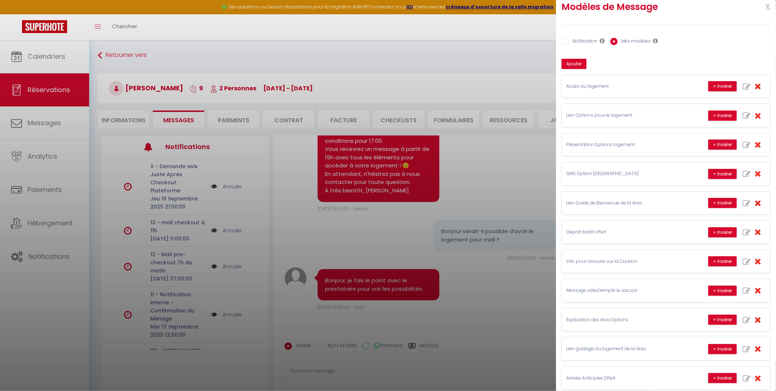
scroll to position [23, 0]
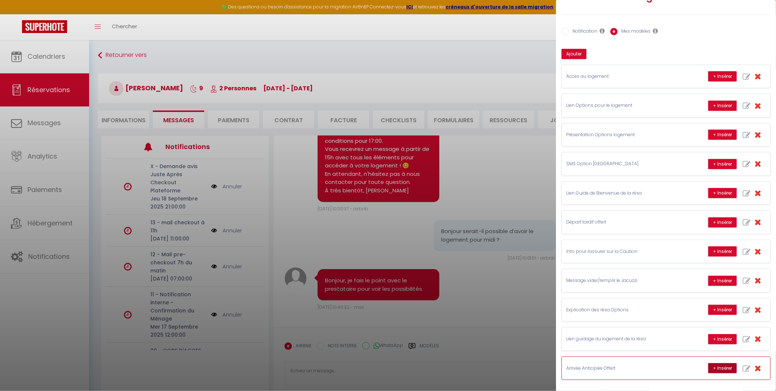
click at [714, 371] on button "+ Insérer" at bounding box center [722, 368] width 29 height 10
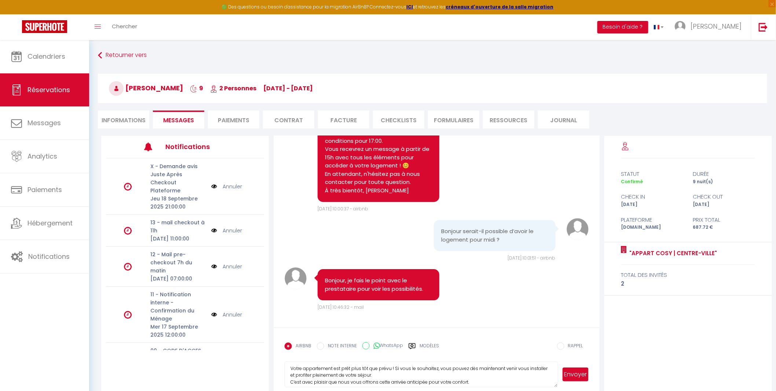
scroll to position [0, 0]
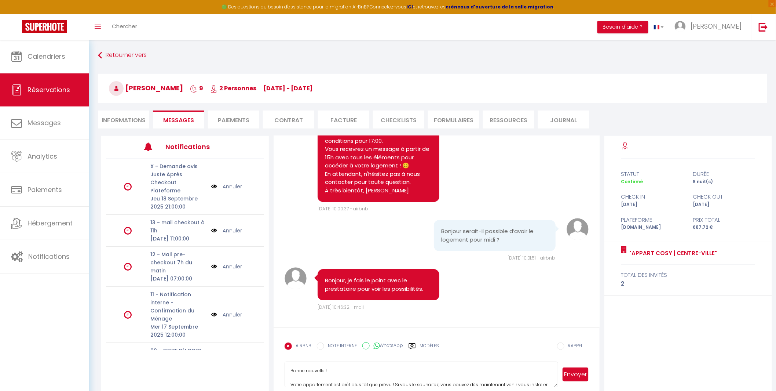
click at [386, 380] on textarea "Bonne nouvelle ! Votre appartement est prêt plus tôt que prévu ! Si vous le sou…" at bounding box center [421, 374] width 273 height 26
click at [521, 379] on textarea "Bonne nouvelle ! Votre appartement est prêt plus tôt que prévu ! Si vous le sou…" at bounding box center [421, 374] width 273 height 26
click at [375, 383] on textarea "Bonne nouvelle ! Votre appartement est prêt plus tôt que prévu ! Si vous le sou…" at bounding box center [421, 374] width 273 height 26
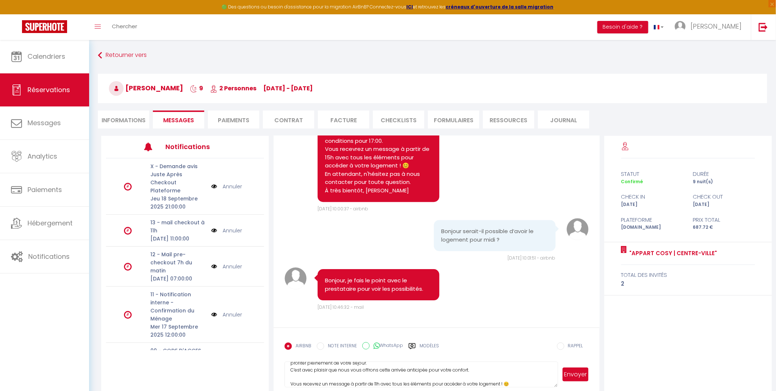
click at [530, 379] on textarea "Bonne nouvelle ! Votre appartement est prêt plus tôt que prévu ! Si vous le sou…" at bounding box center [421, 374] width 273 height 26
type textarea "Bonne nouvelle ! Votre appartement est prêt plus tôt que prévu ! Si vous le sou…"
click at [575, 373] on button "Envoyer" at bounding box center [576, 374] width 26 height 14
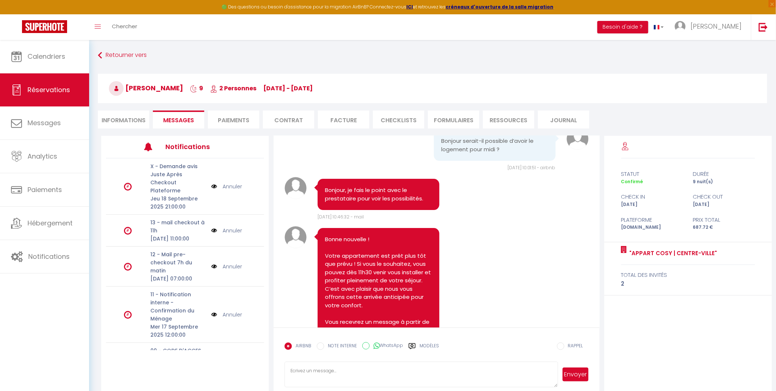
scroll to position [1169, 0]
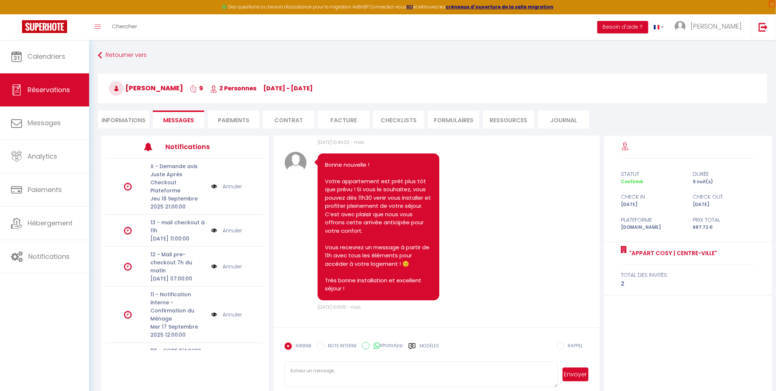
click at [133, 120] on li "Informations" at bounding box center [123, 119] width 51 height 18
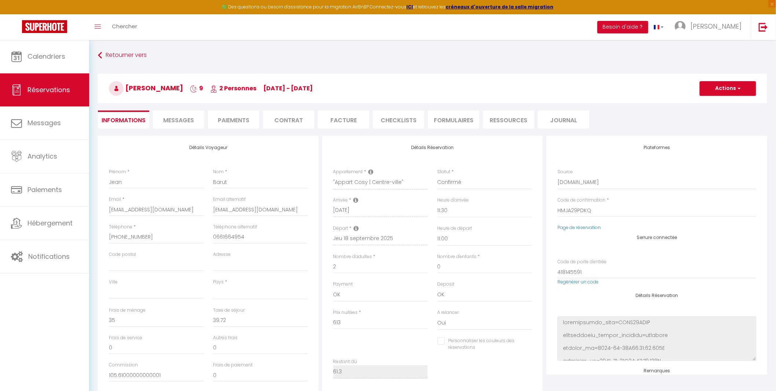
select select
checkbox input "false"
select select
checkbox input "false"
select select
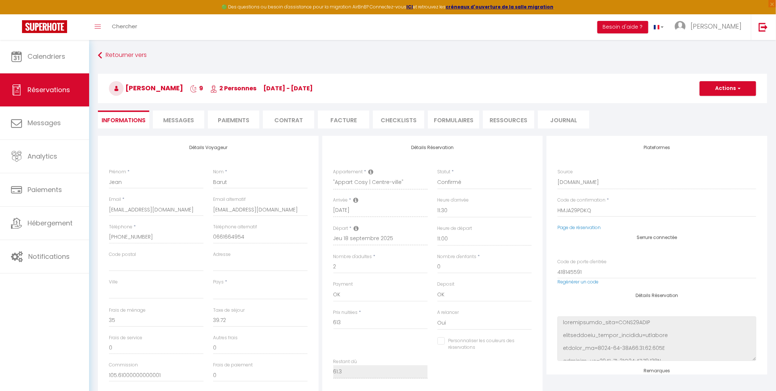
checkbox input "false"
select select
checkbox input "false"
select select
checkbox input "false"
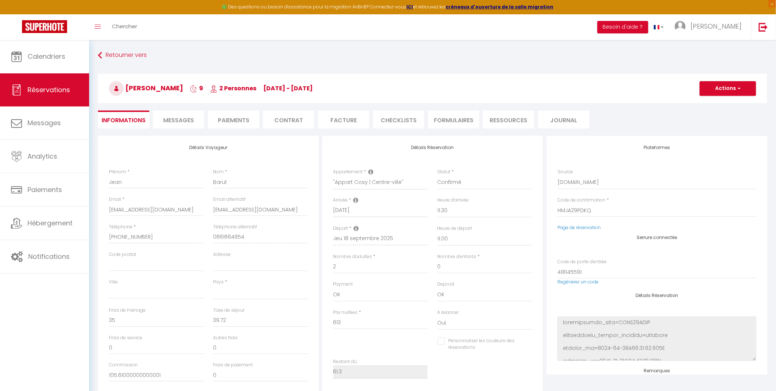
select select
checkbox input "false"
select select
checkbox input "false"
select select
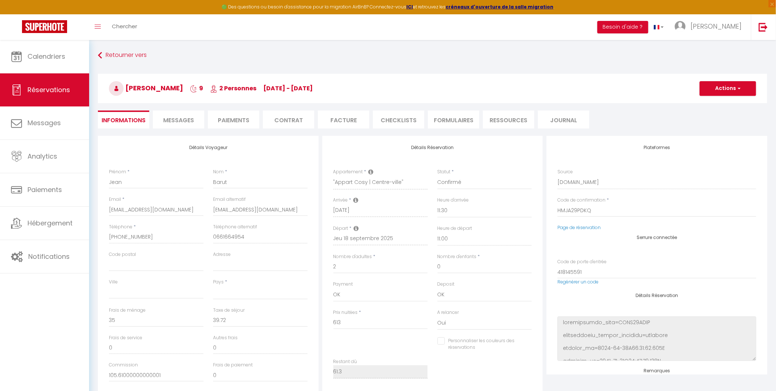
checkbox input "false"
select select
checkbox input "false"
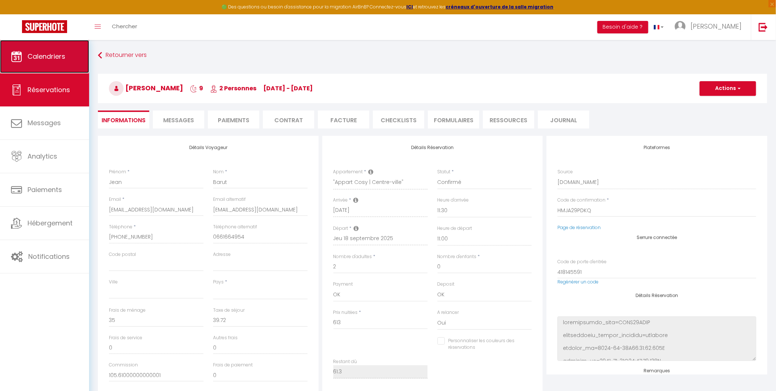
click at [39, 61] on link "Calendriers" at bounding box center [44, 56] width 89 height 33
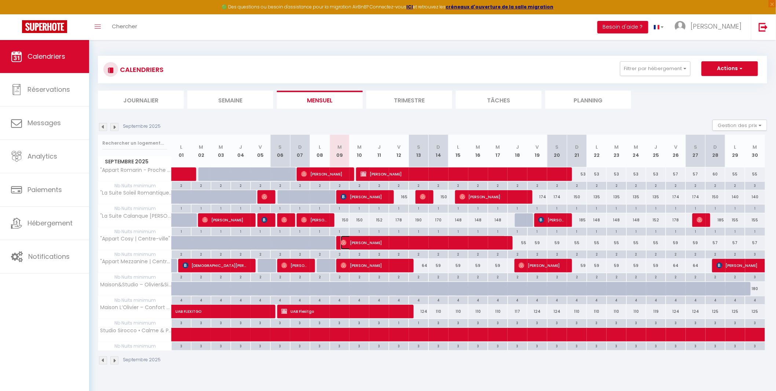
click at [393, 244] on span "[PERSON_NAME]" at bounding box center [423, 243] width 165 height 14
select select "OK"
select select "1"
select select "0"
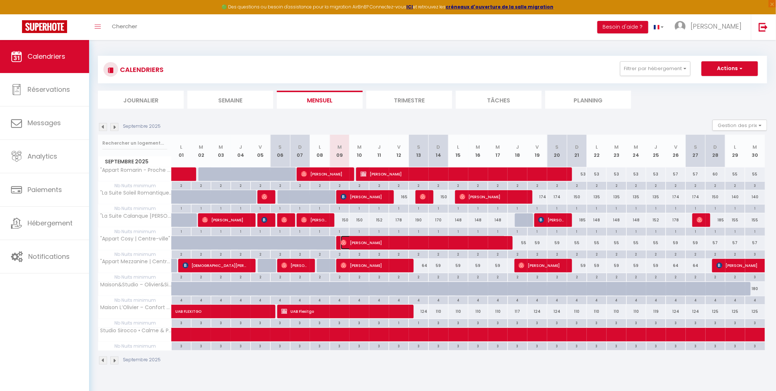
select select "1"
select select
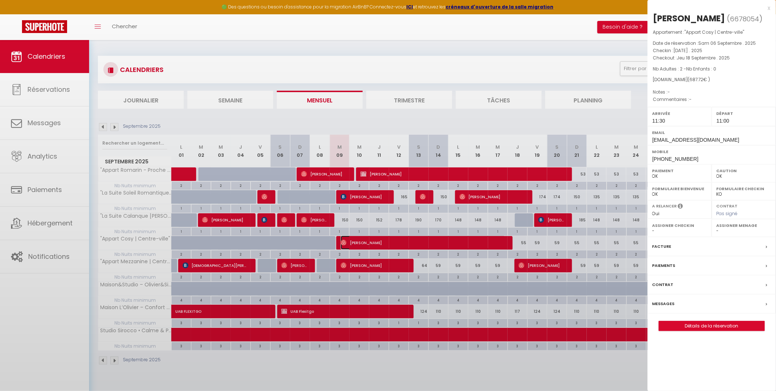
select select "43257"
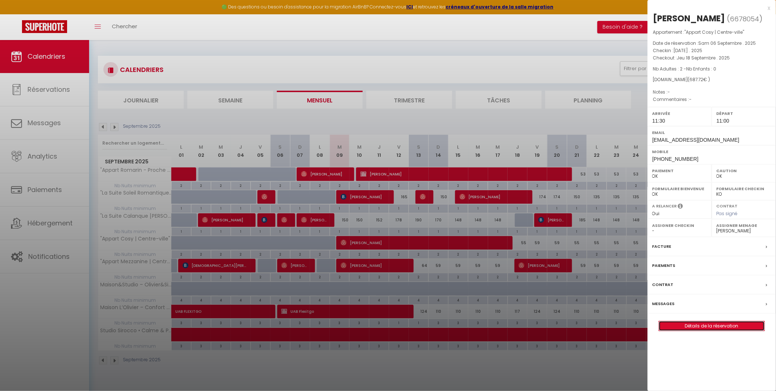
click at [705, 329] on link "Détails de la réservation" at bounding box center [712, 326] width 106 height 10
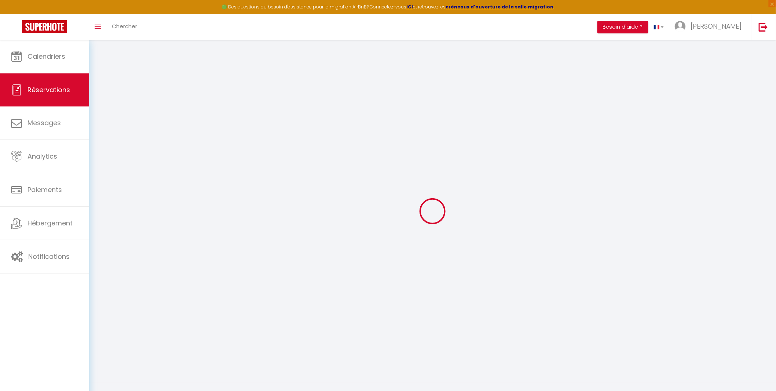
select select
checkbox input "false"
select select
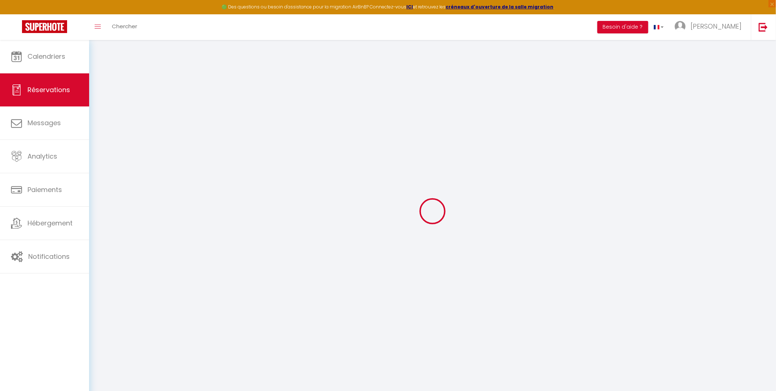
select select
checkbox input "false"
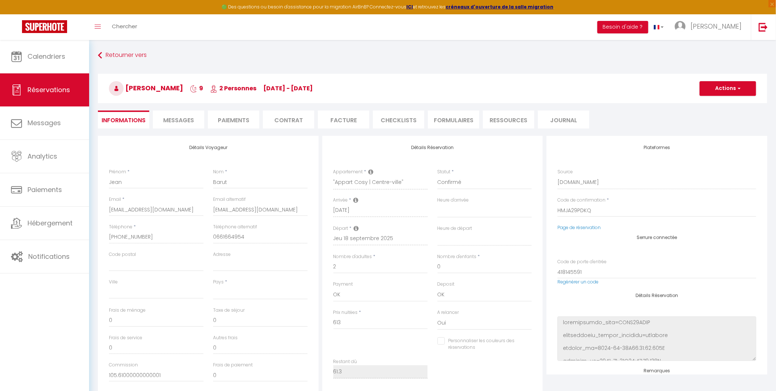
select select
type input "35"
type input "39.72"
select select
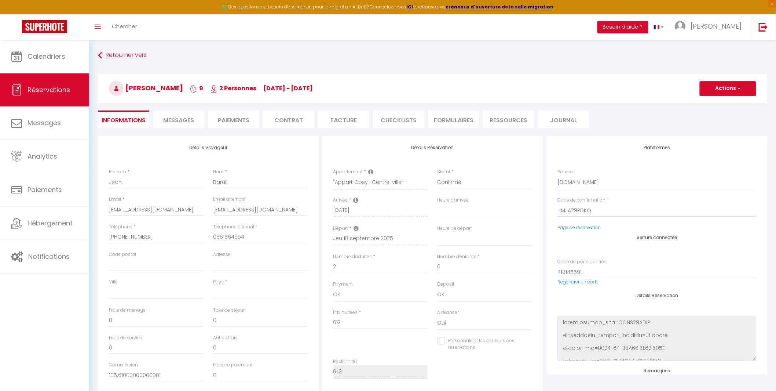
checkbox input "false"
select select
checkbox input "false"
select select "11:30"
select select "11:00"
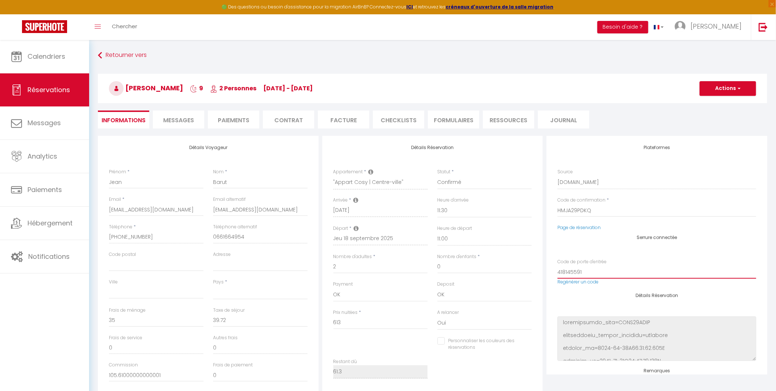
drag, startPoint x: 593, startPoint y: 271, endPoint x: 525, endPoint y: 261, distance: 69.1
click at [525, 261] on div "Détails Voyageur Prénom * [PERSON_NAME] * Barut Email * [EMAIL_ADDRESS][DOMAIN_…" at bounding box center [432, 267] width 673 height 262
select select
checkbox input "false"
type input "0"
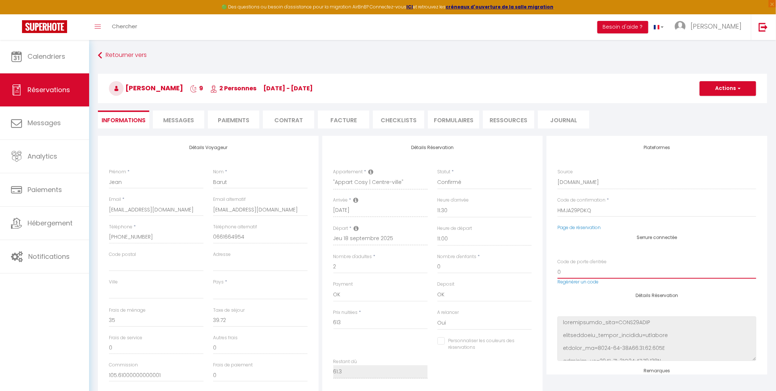
select select
checkbox input "false"
type input "00"
select select
checkbox input "false"
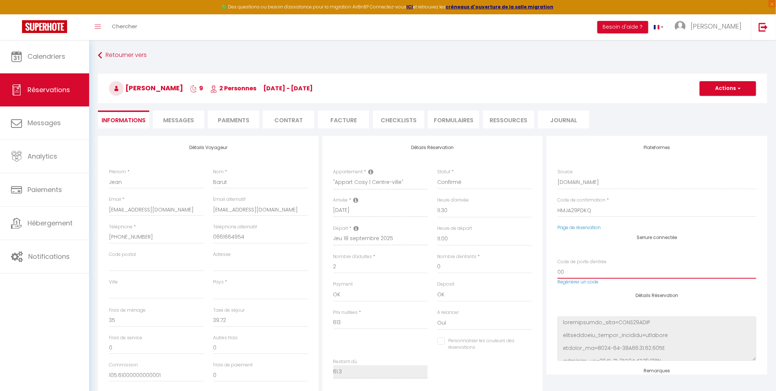
type input "006"
click at [720, 87] on button "Actions" at bounding box center [728, 88] width 56 height 15
click at [714, 102] on link "Enregistrer" at bounding box center [721, 105] width 58 height 10
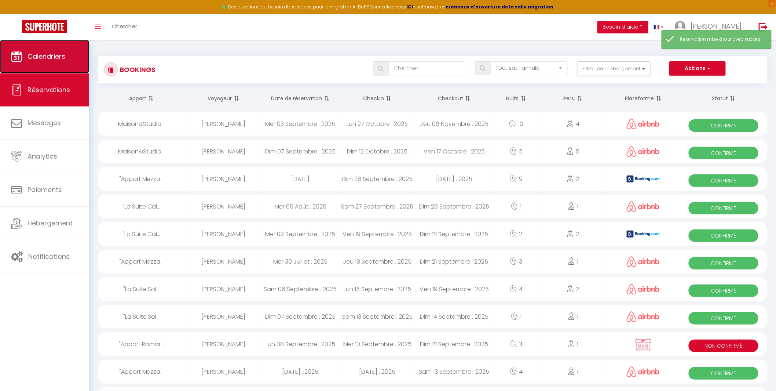
click at [35, 58] on span "Calendriers" at bounding box center [47, 56] width 38 height 9
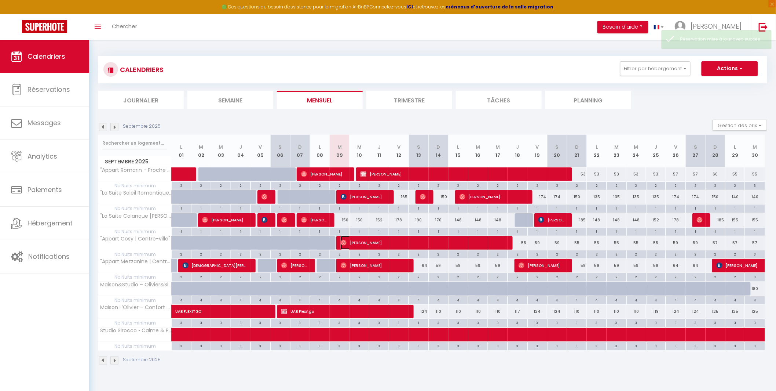
click at [379, 246] on span "[PERSON_NAME]" at bounding box center [423, 243] width 165 height 14
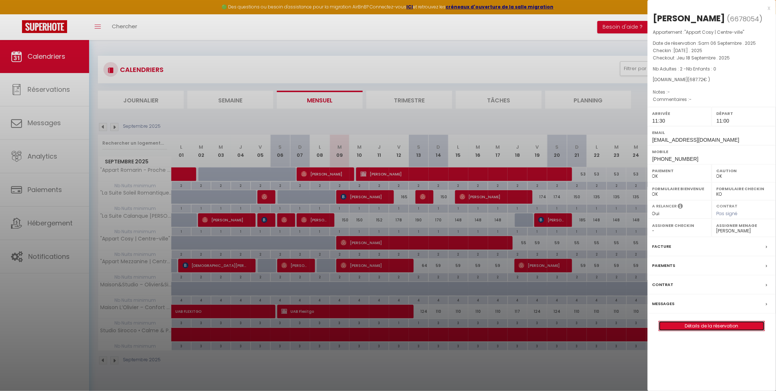
click at [712, 325] on link "Détails de la réservation" at bounding box center [712, 326] width 106 height 10
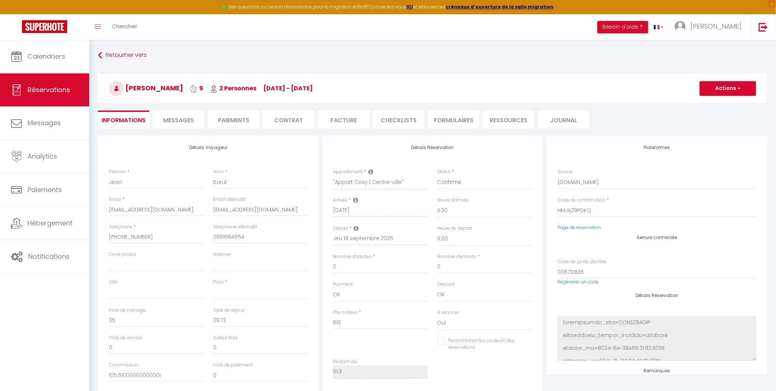
click at [176, 121] on span "Messages" at bounding box center [178, 120] width 31 height 8
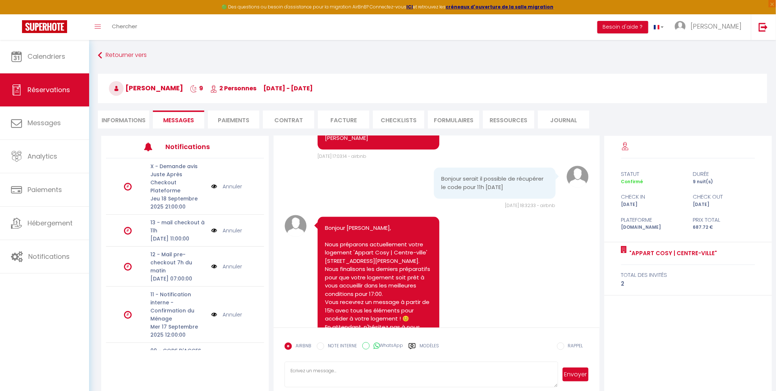
scroll to position [1169, 0]
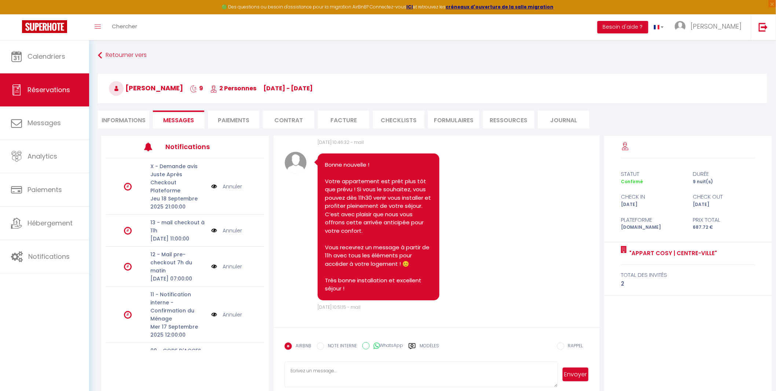
click at [347, 375] on textarea at bounding box center [421, 374] width 273 height 26
click at [421, 346] on label "Modèles" at bounding box center [429, 348] width 19 height 13
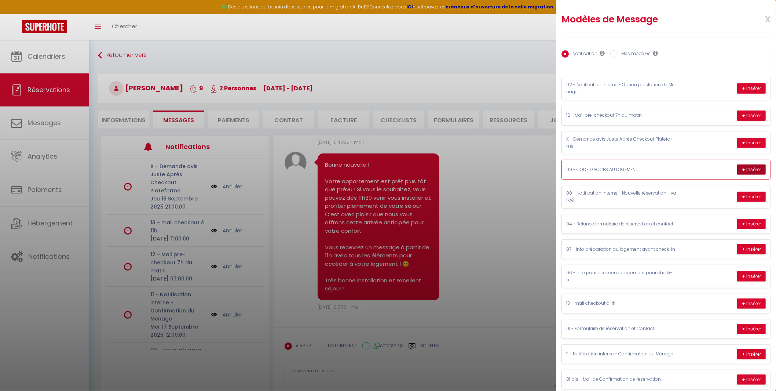
click at [740, 171] on button "+ Insérer" at bounding box center [751, 169] width 29 height 10
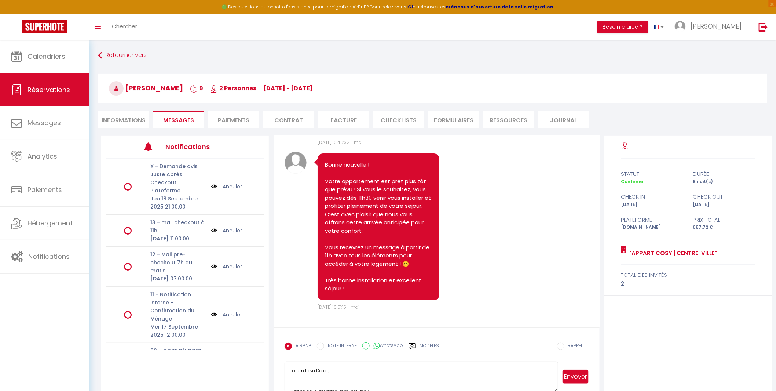
drag, startPoint x: 555, startPoint y: 386, endPoint x: 555, endPoint y: 390, distance: 4.8
click at [555, 390] on textarea at bounding box center [421, 376] width 273 height 30
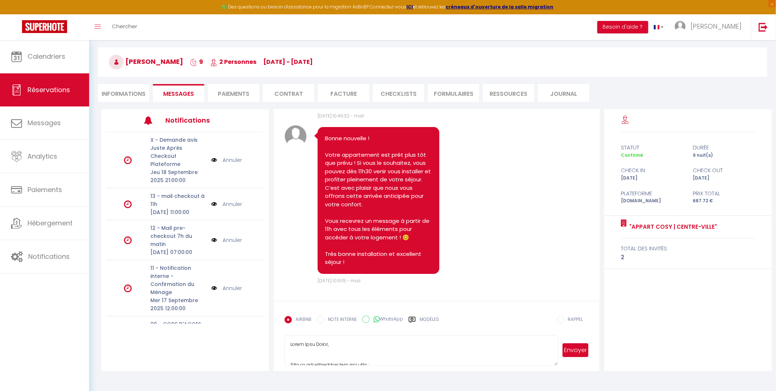
scroll to position [40, 0]
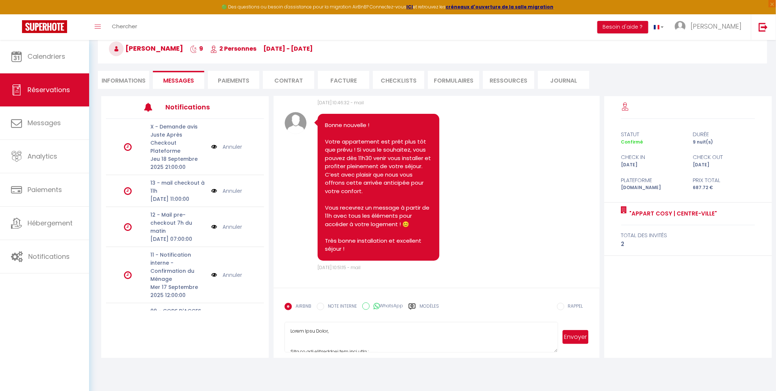
click at [400, 338] on textarea at bounding box center [421, 337] width 273 height 30
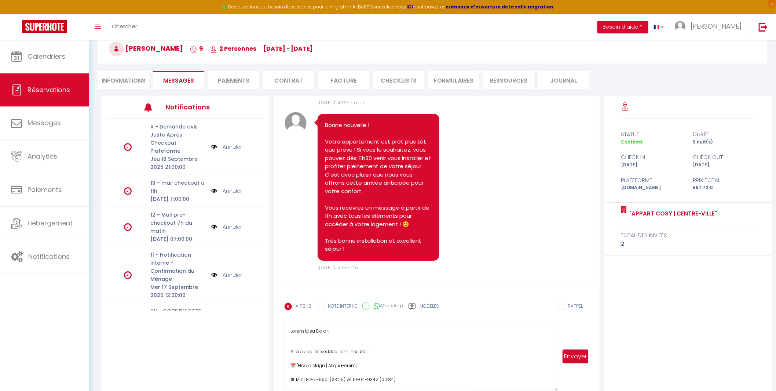
drag, startPoint x: 552, startPoint y: 350, endPoint x: 547, endPoint y: 388, distance: 38.8
click at [547, 388] on textarea at bounding box center [421, 356] width 273 height 69
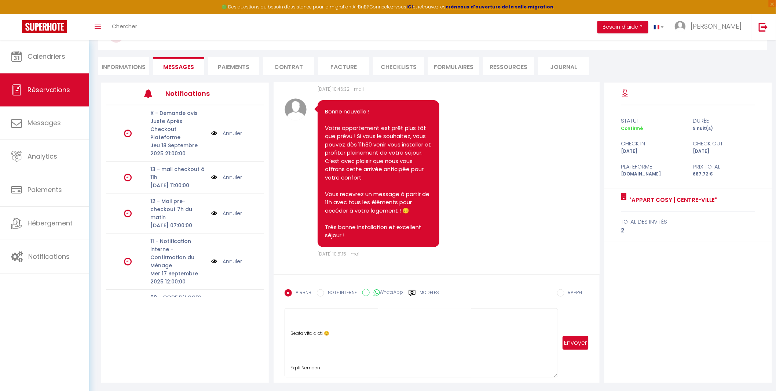
drag, startPoint x: 289, startPoint y: 331, endPoint x: 475, endPoint y: 390, distance: 194.8
click at [475, 390] on div "Retourner vers [PERSON_NAME] 9 2 Personnes [DATE] - [DATE] Actions Enregistrer …" at bounding box center [432, 189] width 687 height 405
click at [130, 69] on li "Informations" at bounding box center [123, 66] width 51 height 18
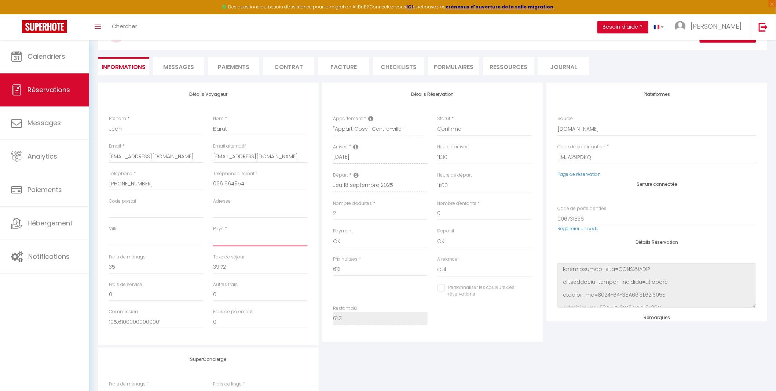
click at [226, 242] on select "[GEOGRAPHIC_DATA] [GEOGRAPHIC_DATA] [GEOGRAPHIC_DATA] [GEOGRAPHIC_DATA] [GEOGRA…" at bounding box center [260, 239] width 95 height 14
click at [213, 232] on select "[GEOGRAPHIC_DATA] [GEOGRAPHIC_DATA] [GEOGRAPHIC_DATA] [GEOGRAPHIC_DATA] [GEOGRA…" at bounding box center [260, 239] width 95 height 14
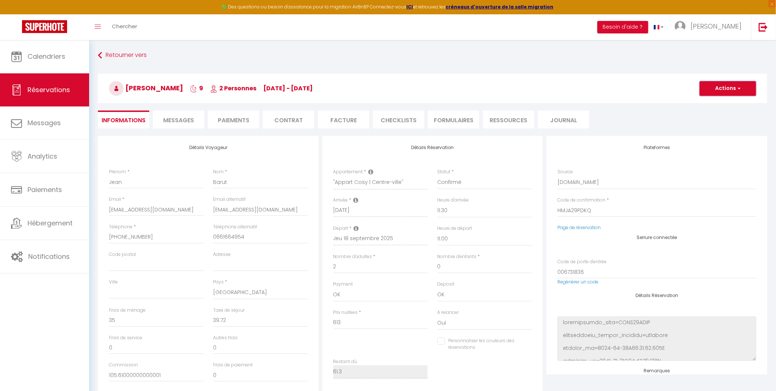
click at [723, 87] on button "Actions" at bounding box center [728, 88] width 56 height 15
click at [716, 104] on link "Enregistrer" at bounding box center [721, 105] width 58 height 10
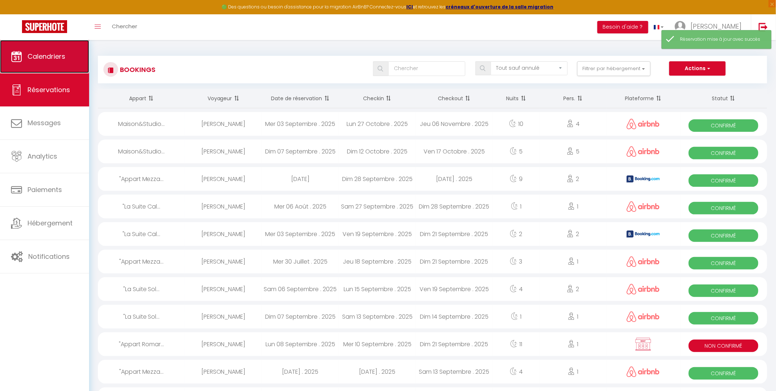
click at [43, 57] on span "Calendriers" at bounding box center [47, 56] width 38 height 9
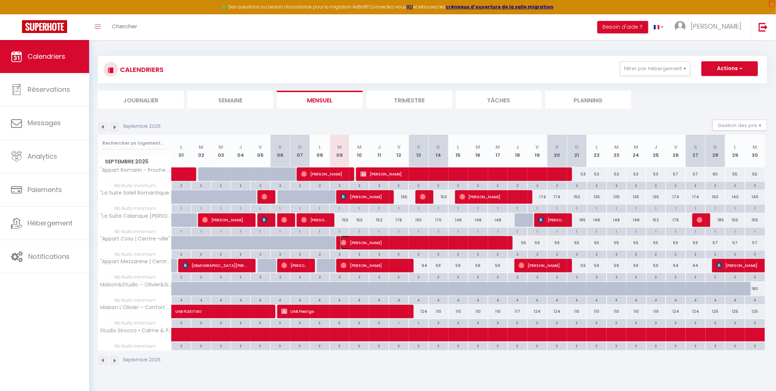
click at [402, 246] on span "[PERSON_NAME]" at bounding box center [423, 243] width 165 height 14
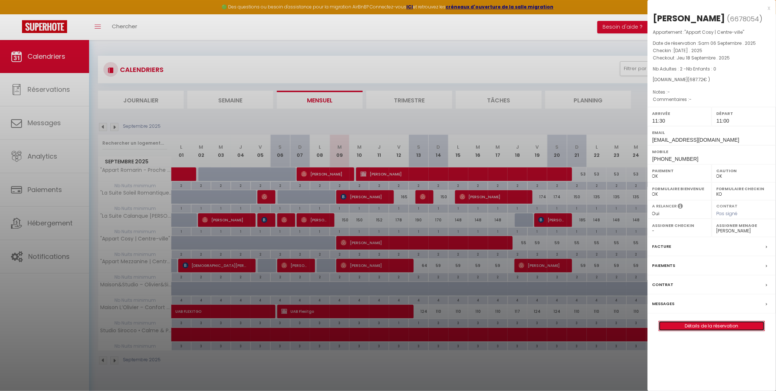
click at [714, 328] on link "Détails de la réservation" at bounding box center [712, 326] width 106 height 10
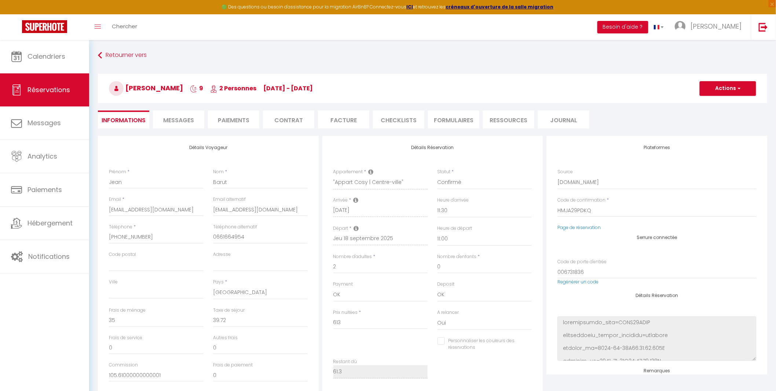
click at [185, 123] on span "Messages" at bounding box center [178, 120] width 31 height 8
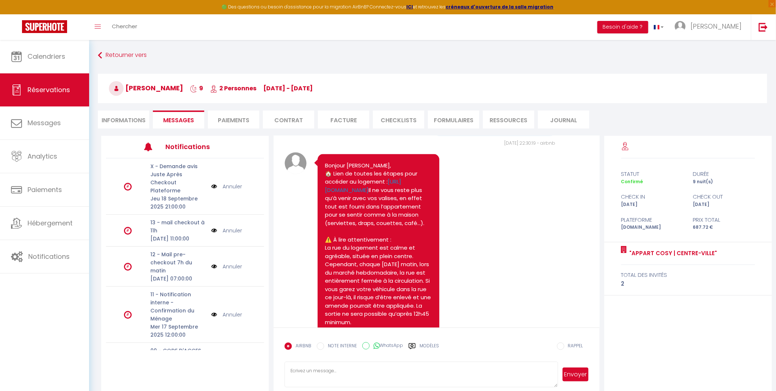
scroll to position [1169, 0]
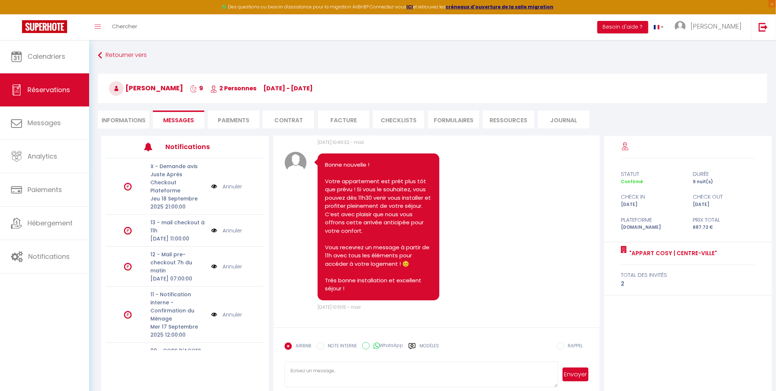
click at [397, 375] on textarea at bounding box center [421, 374] width 273 height 26
click at [427, 346] on label "Modèles" at bounding box center [429, 348] width 19 height 13
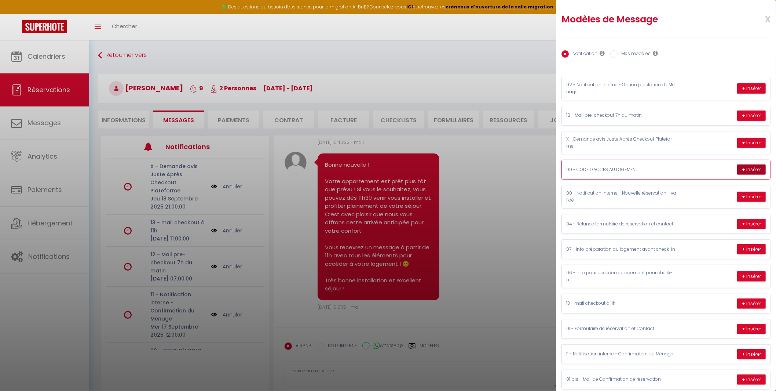
click at [745, 167] on button "+ Insérer" at bounding box center [751, 169] width 29 height 10
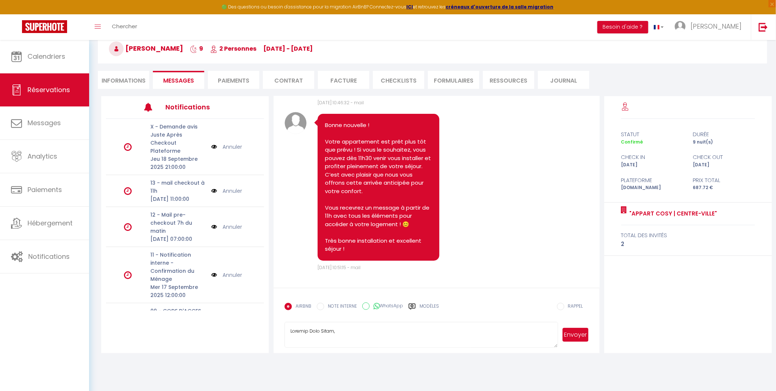
scroll to position [276, 0]
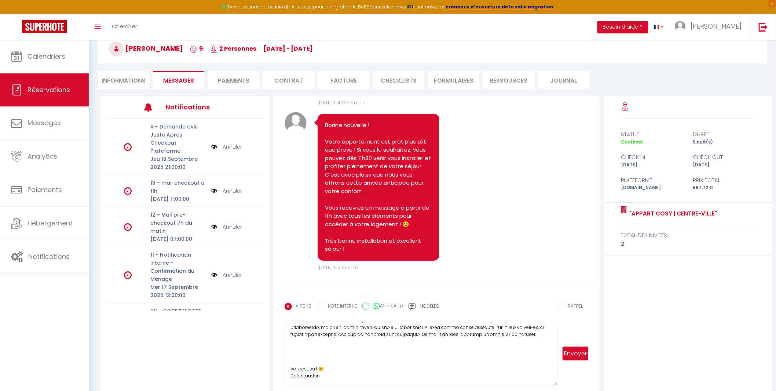
drag, startPoint x: 554, startPoint y: 345, endPoint x: 549, endPoint y: 390, distance: 45.0
click at [549, 385] on textarea at bounding box center [421, 353] width 273 height 63
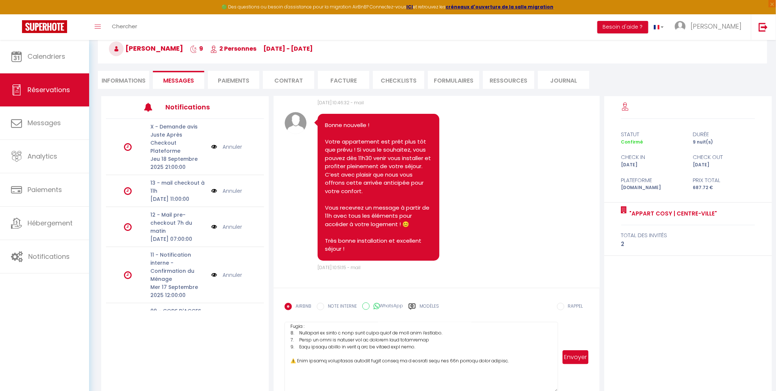
scroll to position [0, 0]
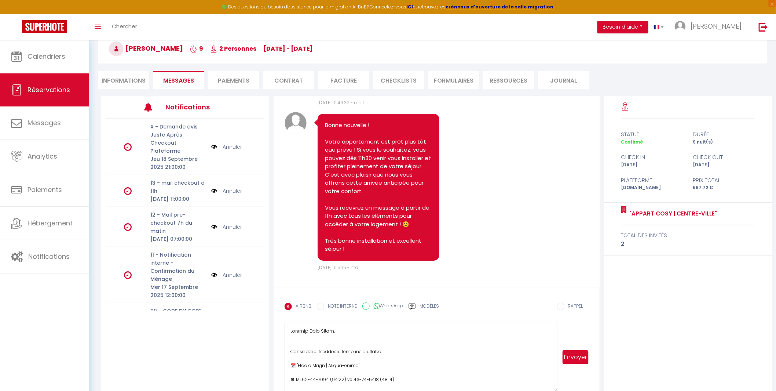
click at [441, 380] on textarea at bounding box center [421, 357] width 273 height 70
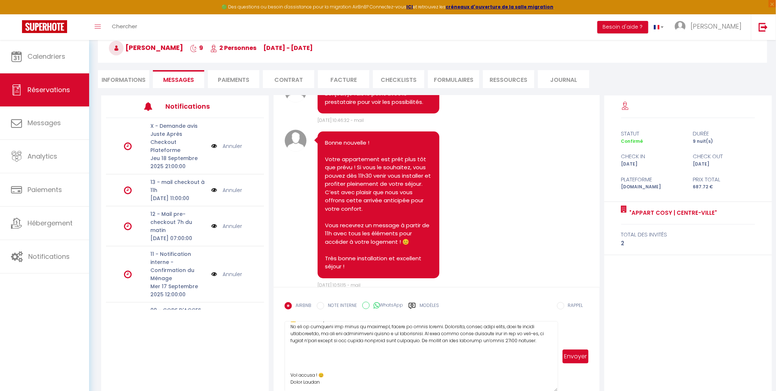
scroll to position [952, 0]
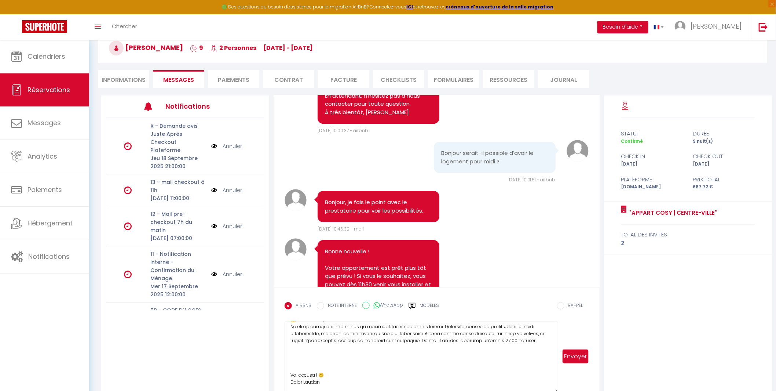
click at [579, 357] on button "Envoyer" at bounding box center [576, 356] width 26 height 14
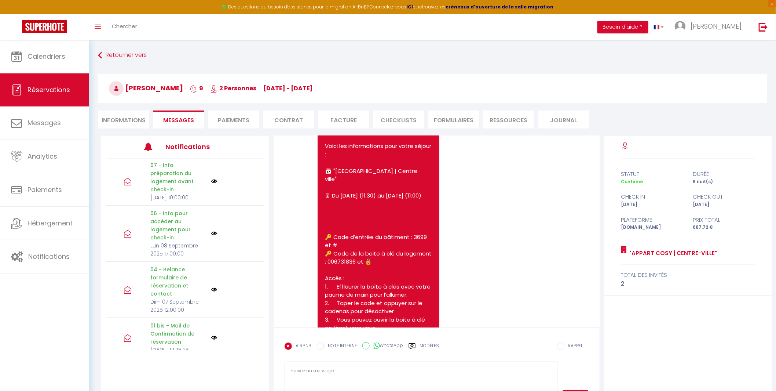
scroll to position [109, 0]
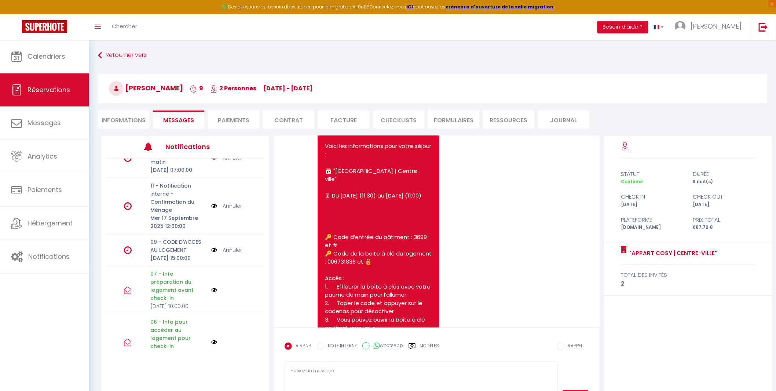
click at [224, 254] on link "Annuler" at bounding box center [232, 250] width 19 height 8
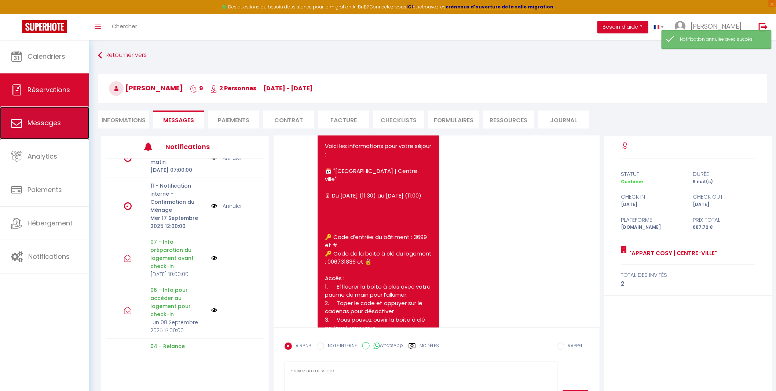
click at [44, 120] on span "Messages" at bounding box center [44, 122] width 33 height 9
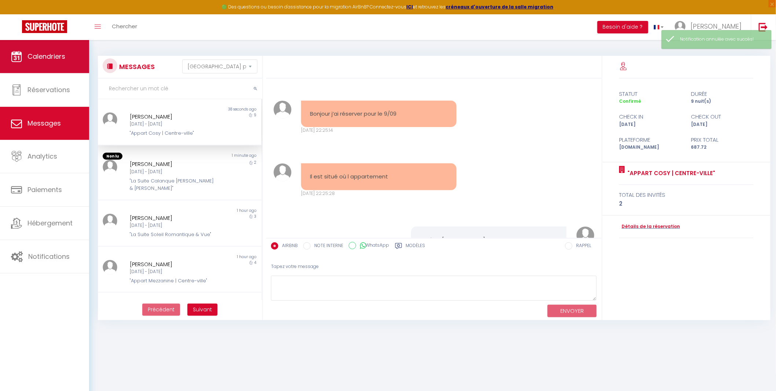
scroll to position [1815, 0]
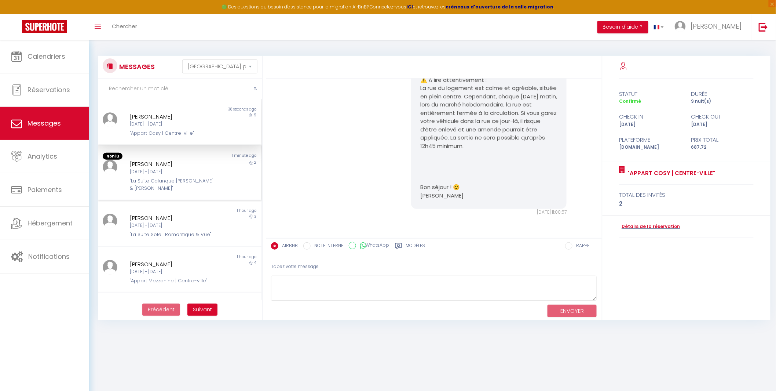
click at [178, 175] on div "[PERSON_NAME] [DATE] - [DATE] "La Suite Calanque Cocoon & [PERSON_NAME]"" at bounding box center [172, 176] width 95 height 32
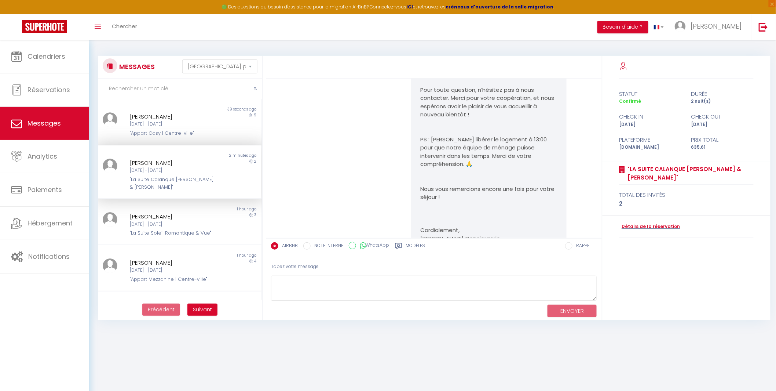
scroll to position [3825, 0]
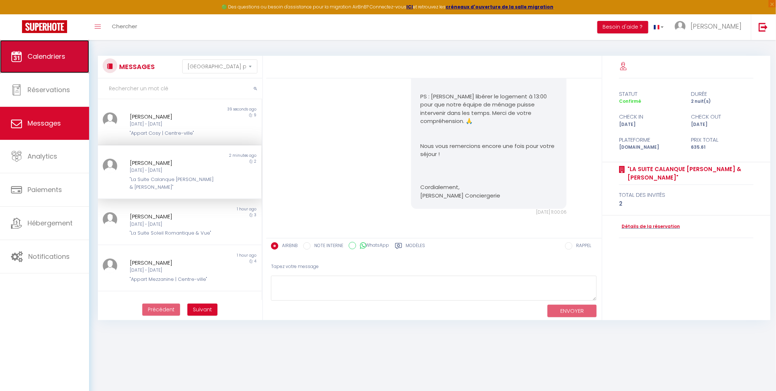
click at [28, 56] on span "Calendriers" at bounding box center [47, 56] width 38 height 9
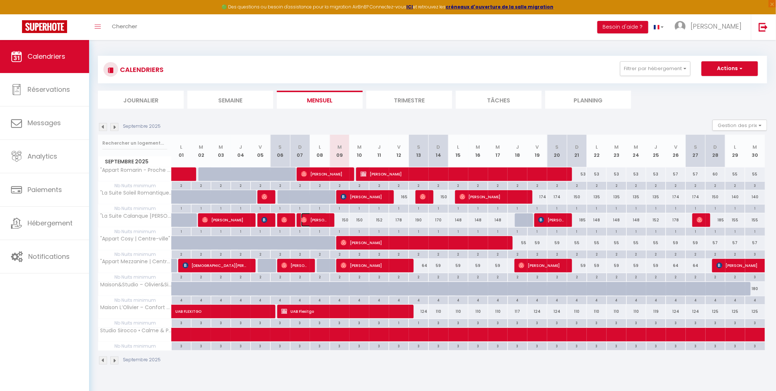
click at [317, 219] on span "[PERSON_NAME]" at bounding box center [314, 220] width 26 height 14
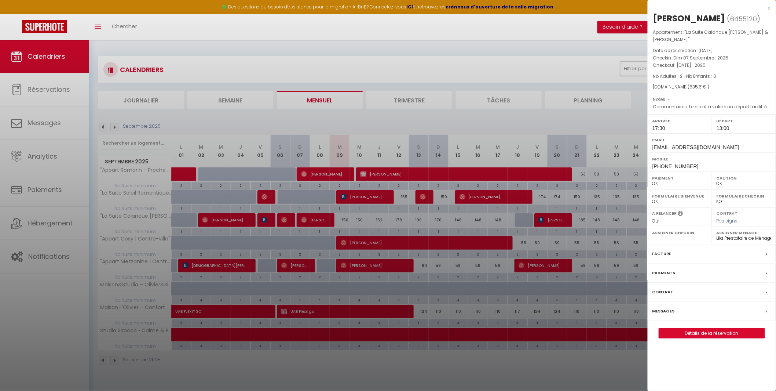
click at [37, 89] on div at bounding box center [388, 195] width 776 height 391
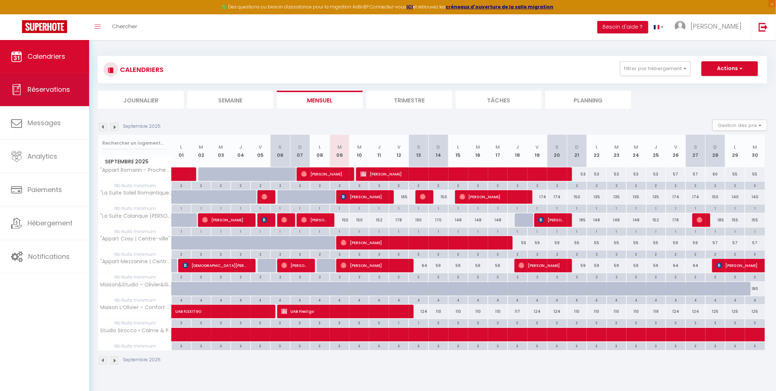
click at [37, 89] on body "🟢 Des questions ou besoin d'assistance pour la migration AirBnB? Connectez-vous…" at bounding box center [388, 235] width 776 height 391
click at [37, 89] on span "Réservations" at bounding box center [49, 89] width 43 height 9
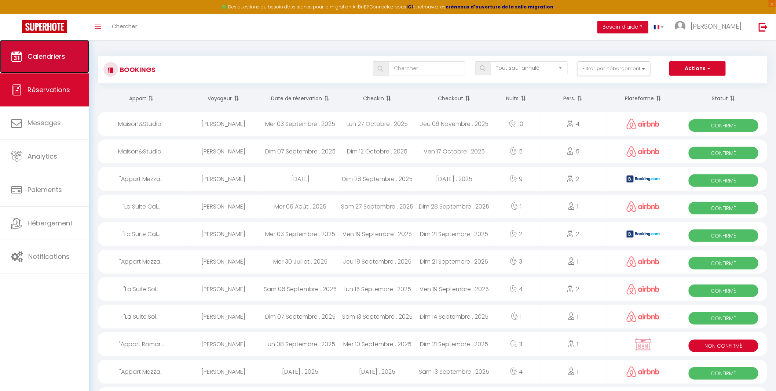
click at [45, 54] on span "Calendriers" at bounding box center [47, 56] width 38 height 9
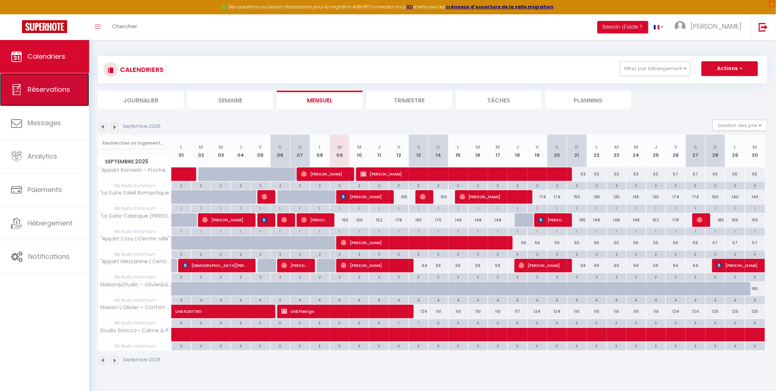
click at [47, 95] on link "Réservations" at bounding box center [44, 89] width 89 height 33
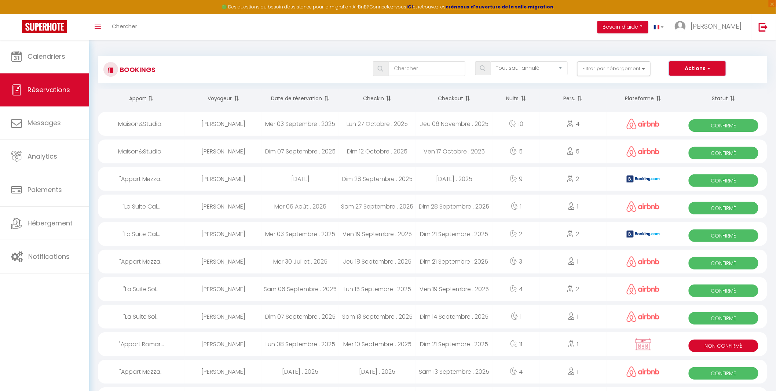
click at [716, 68] on button "Actions" at bounding box center [698, 68] width 56 height 15
click at [682, 95] on link "Exporter les réservations" at bounding box center [686, 94] width 79 height 10
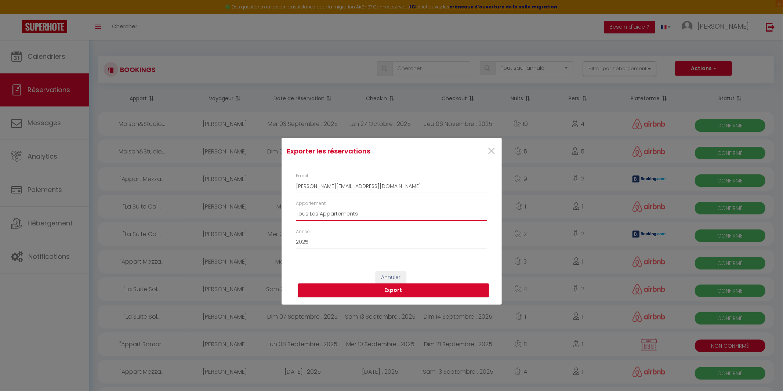
click at [339, 216] on select "Tous Les Appartements Maison&Studio – Olivier&Sirocco Maison L’Olivier – Confor…" at bounding box center [391, 214] width 191 height 14
click at [296, 207] on select "Tous Les Appartements Maison&Studio – Olivier&Sirocco Maison L’Olivier – Confor…" at bounding box center [391, 214] width 191 height 14
click at [382, 290] on button "Export" at bounding box center [393, 290] width 191 height 14
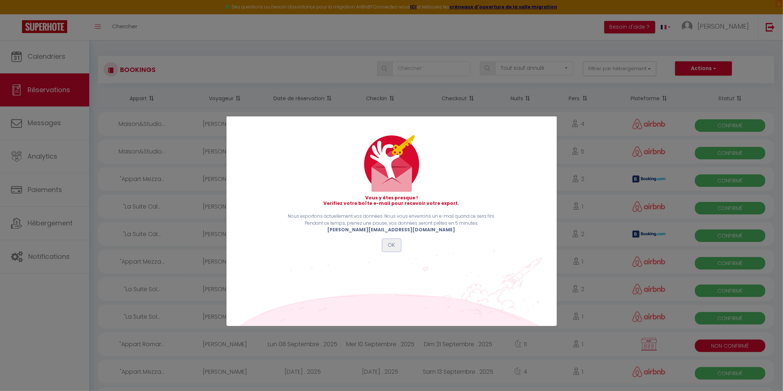
click at [391, 244] on button "OK" at bounding box center [391, 245] width 18 height 12
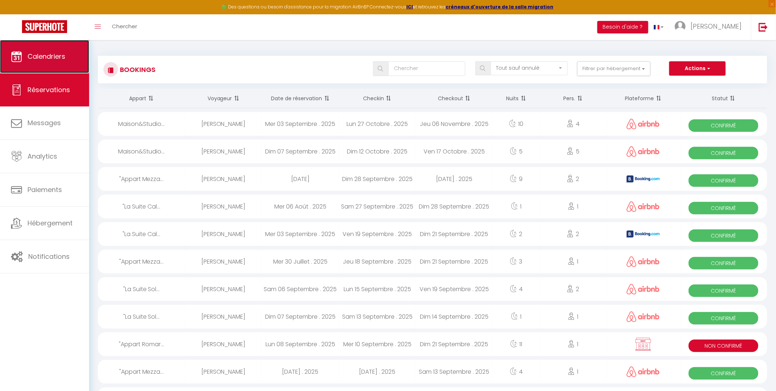
click at [55, 53] on span "Calendriers" at bounding box center [47, 56] width 38 height 9
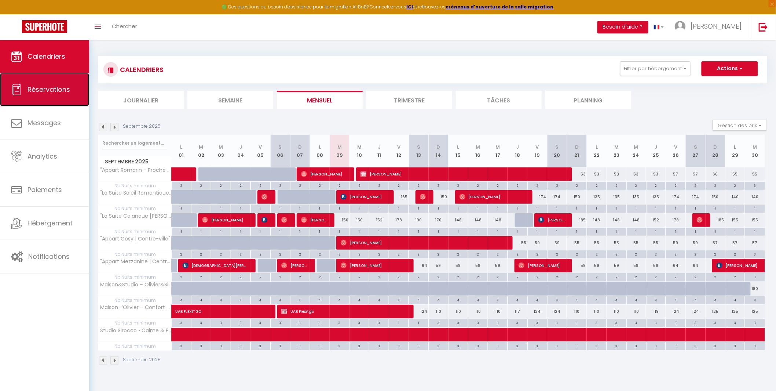
click at [43, 91] on span "Réservations" at bounding box center [49, 89] width 43 height 9
